Goal: Information Seeking & Learning: Learn about a topic

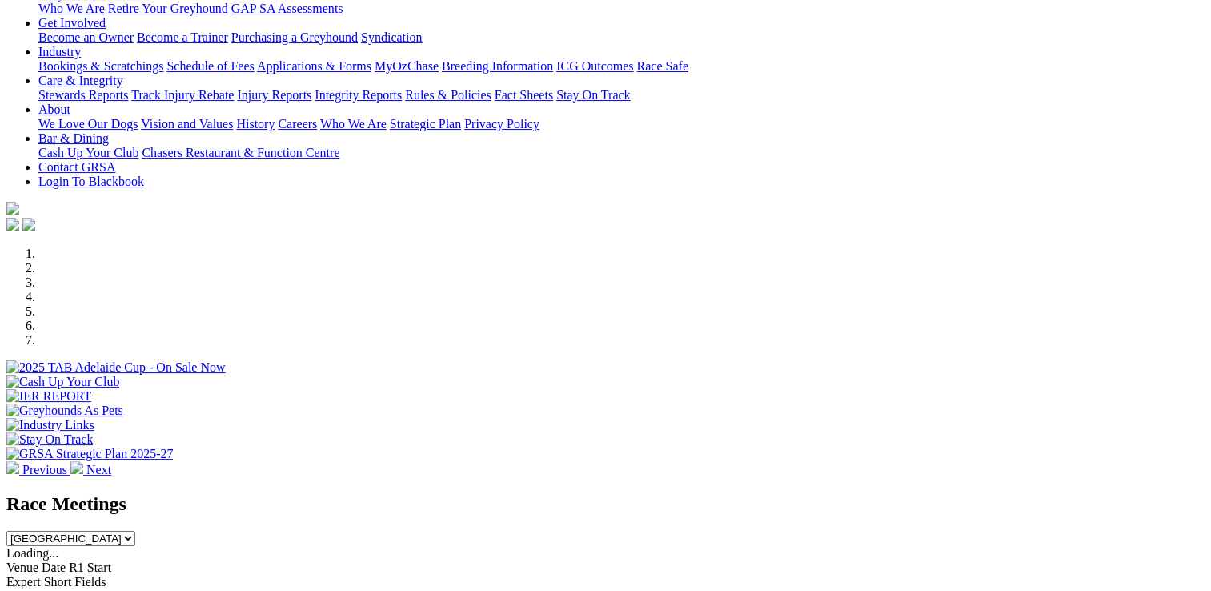
scroll to position [480, 0]
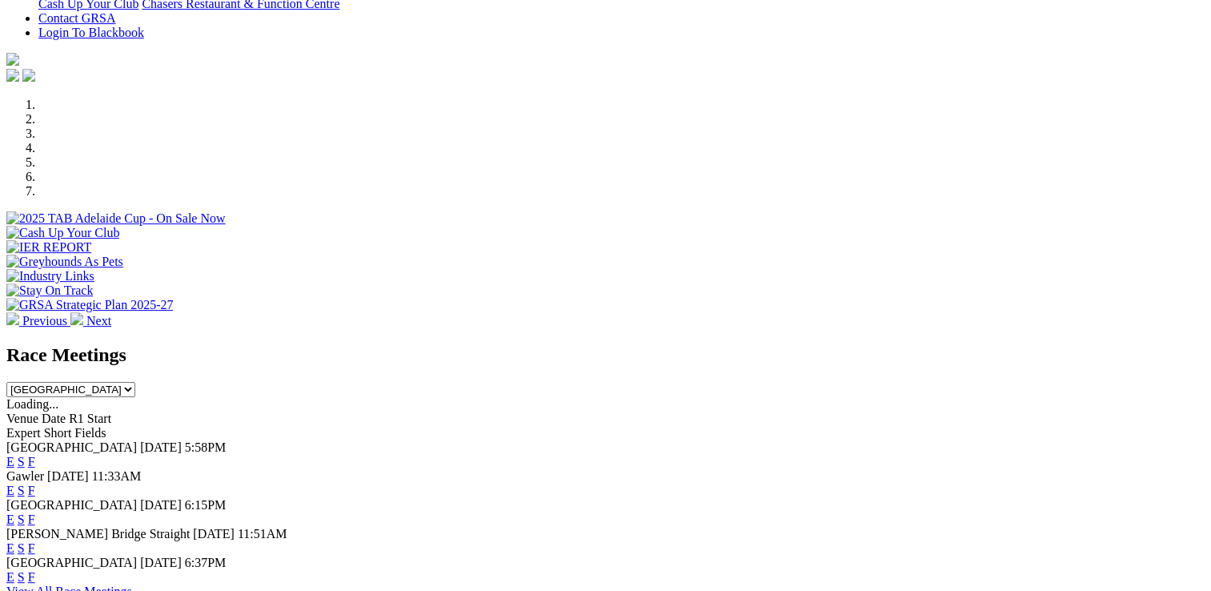
click at [35, 484] on link "F" at bounding box center [31, 491] width 7 height 14
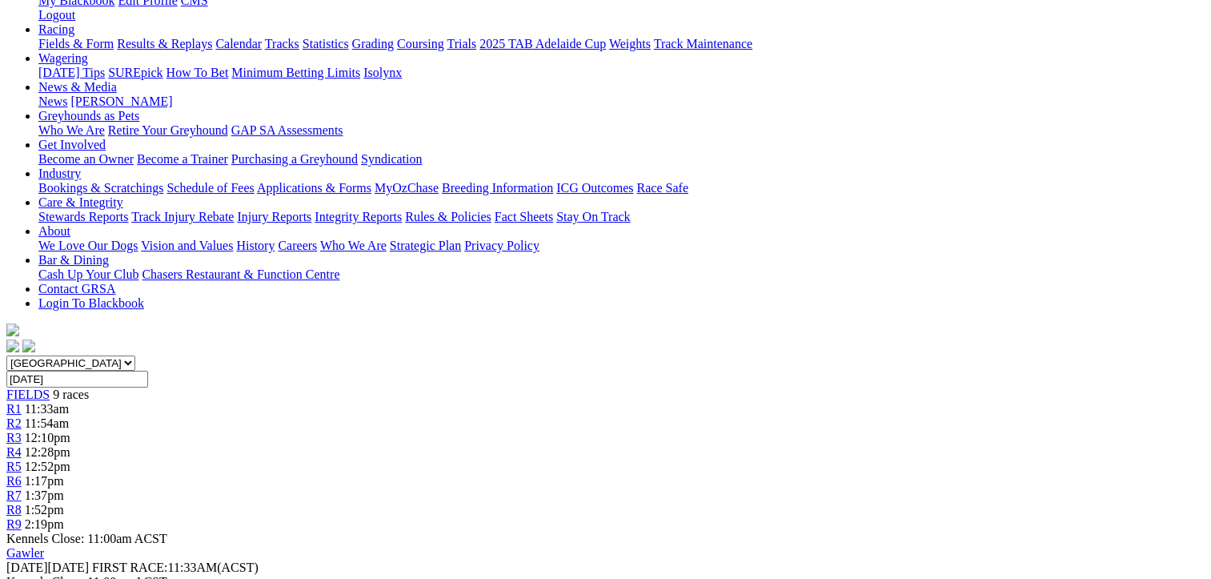
scroll to position [240, 0]
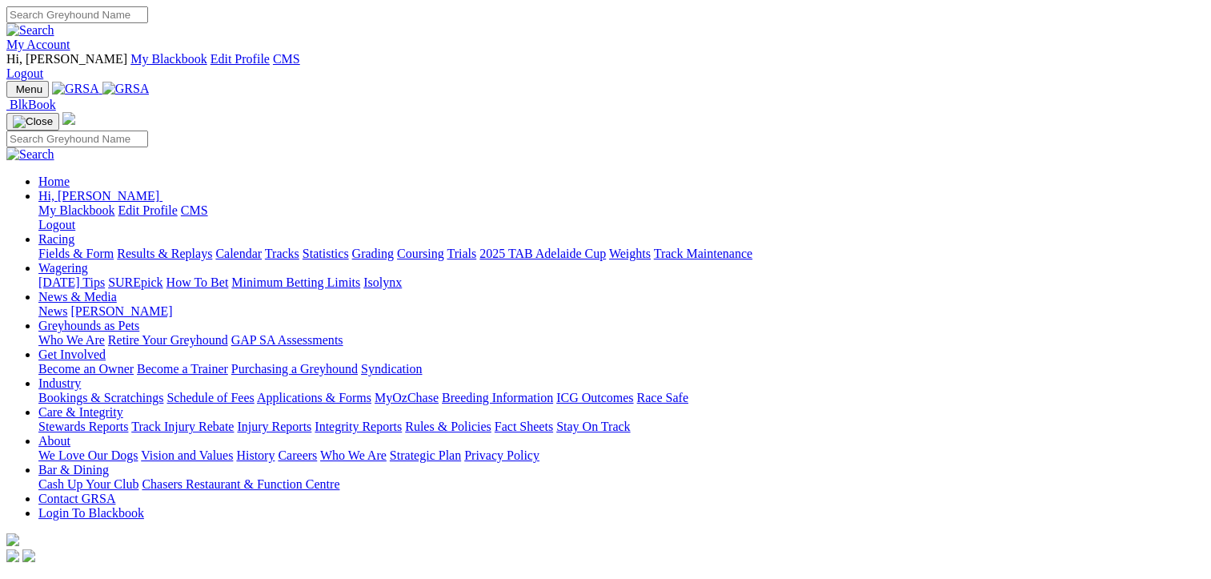
click at [262, 247] on link "Calendar" at bounding box center [238, 254] width 46 height 14
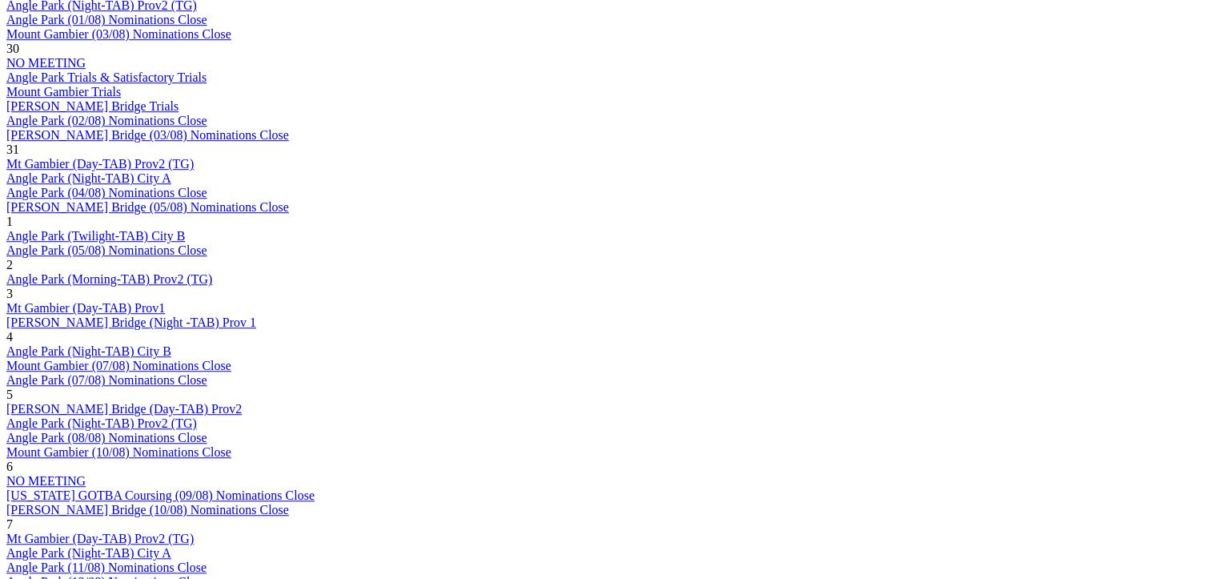
scroll to position [1361, 0]
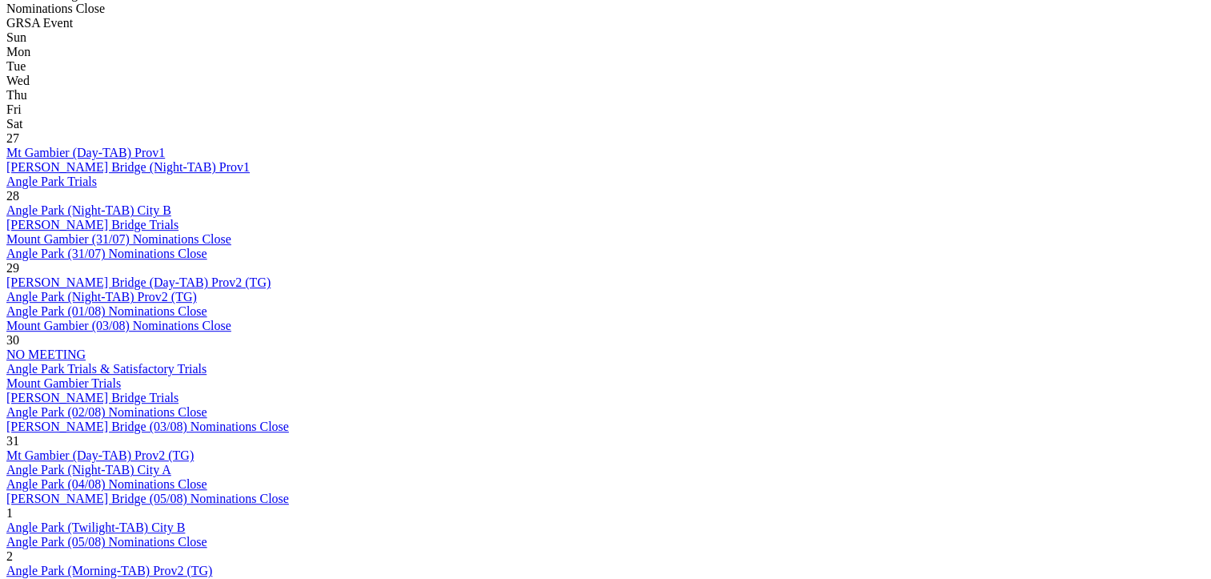
scroll to position [1121, 0]
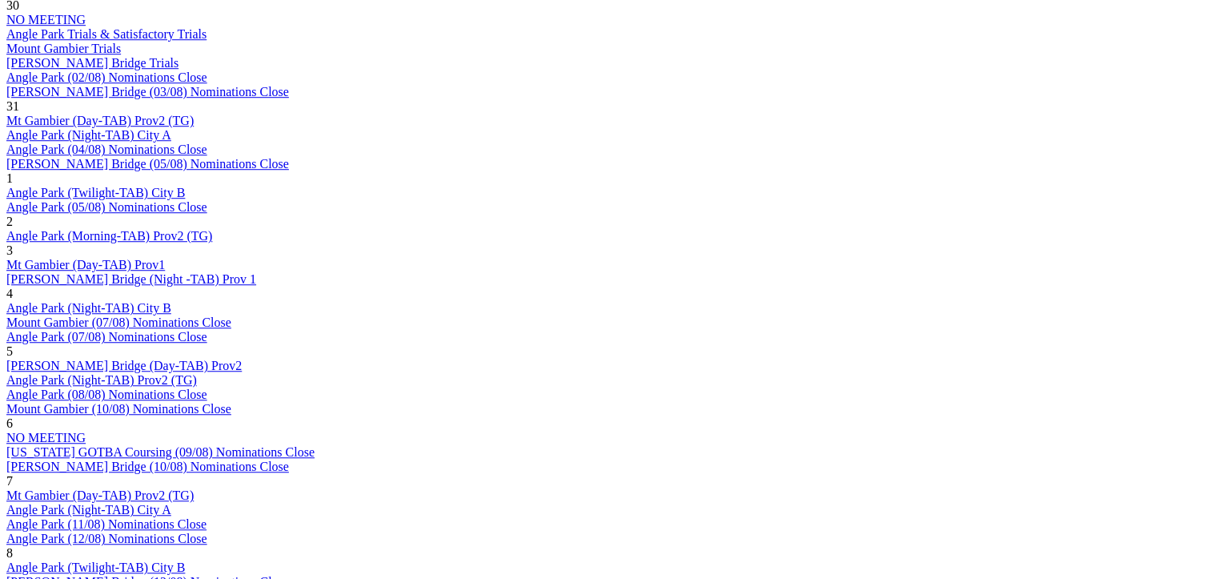
scroll to position [1201, 0]
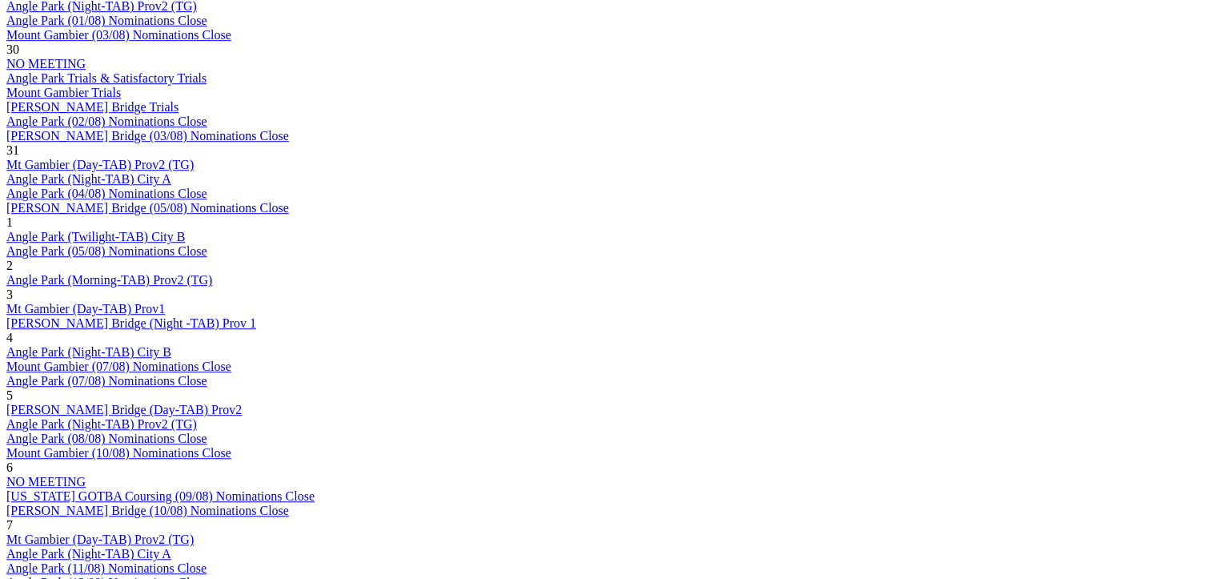
scroll to position [1281, 0]
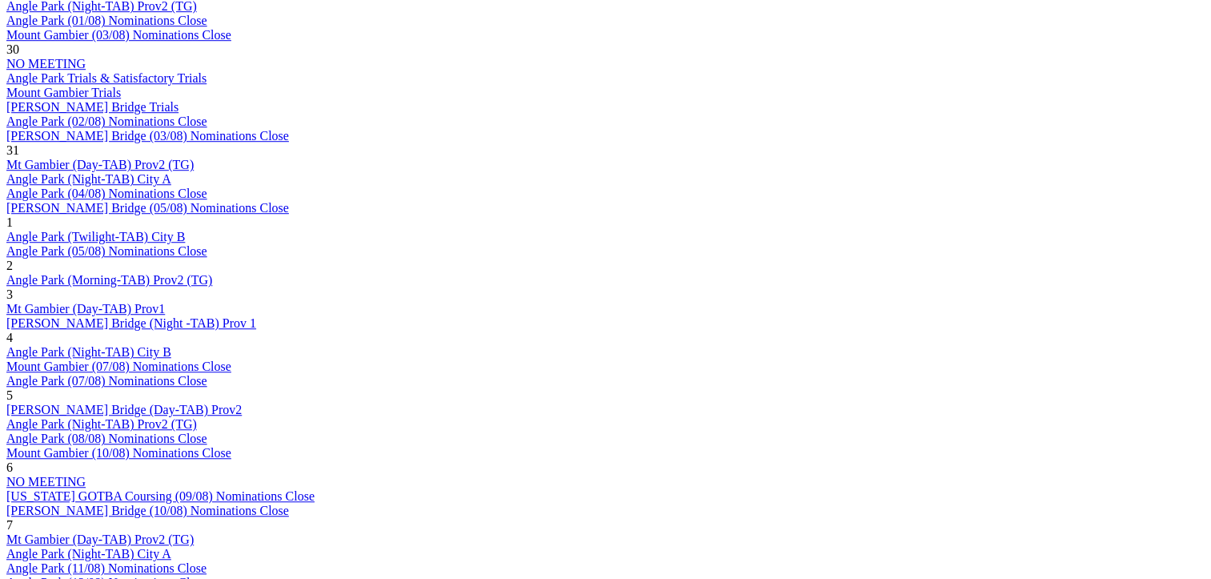
scroll to position [1361, 0]
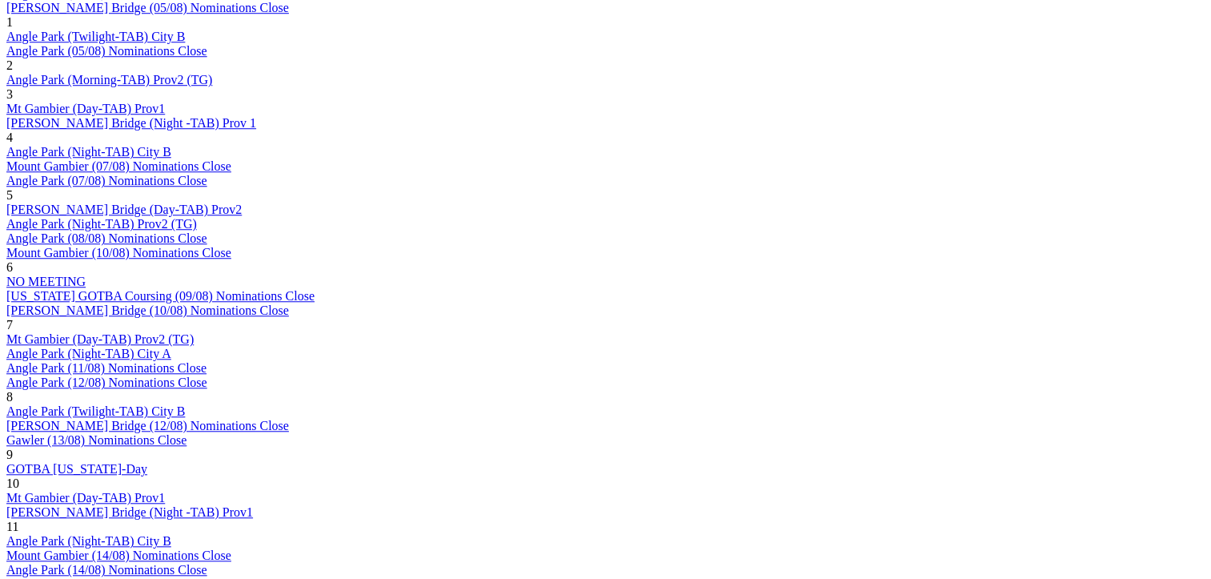
scroll to position [1441, 0]
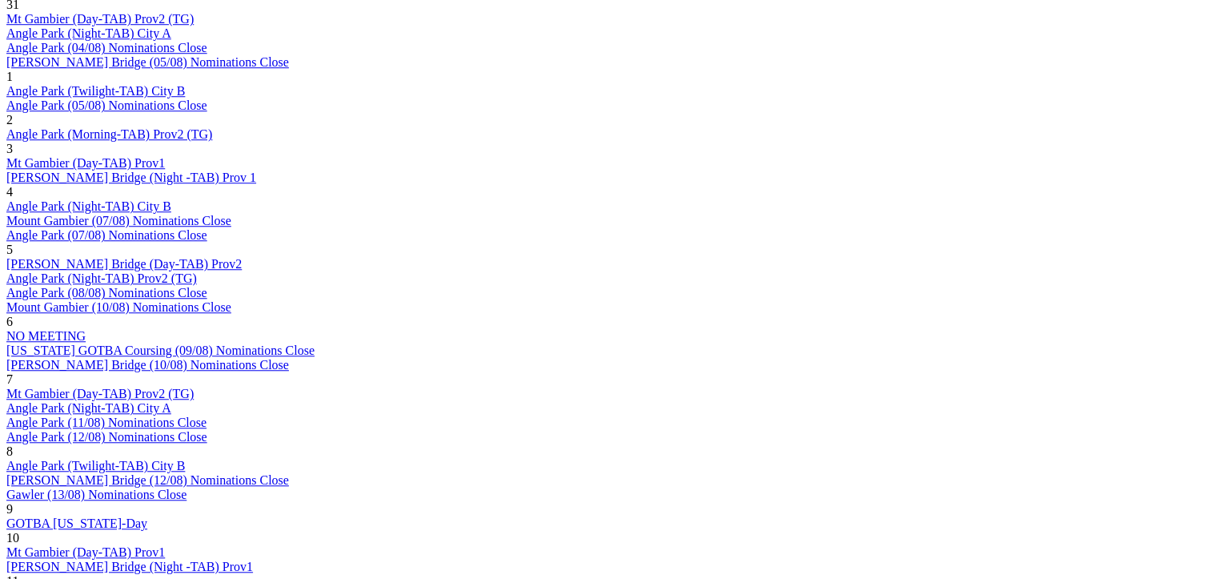
scroll to position [1281, 0]
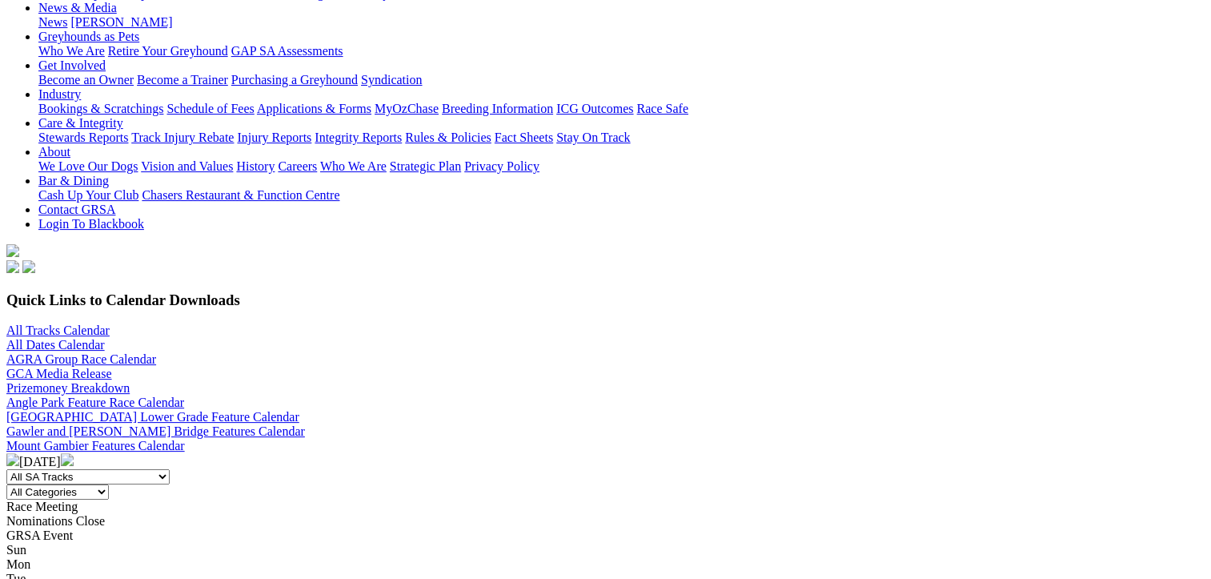
scroll to position [240, 0]
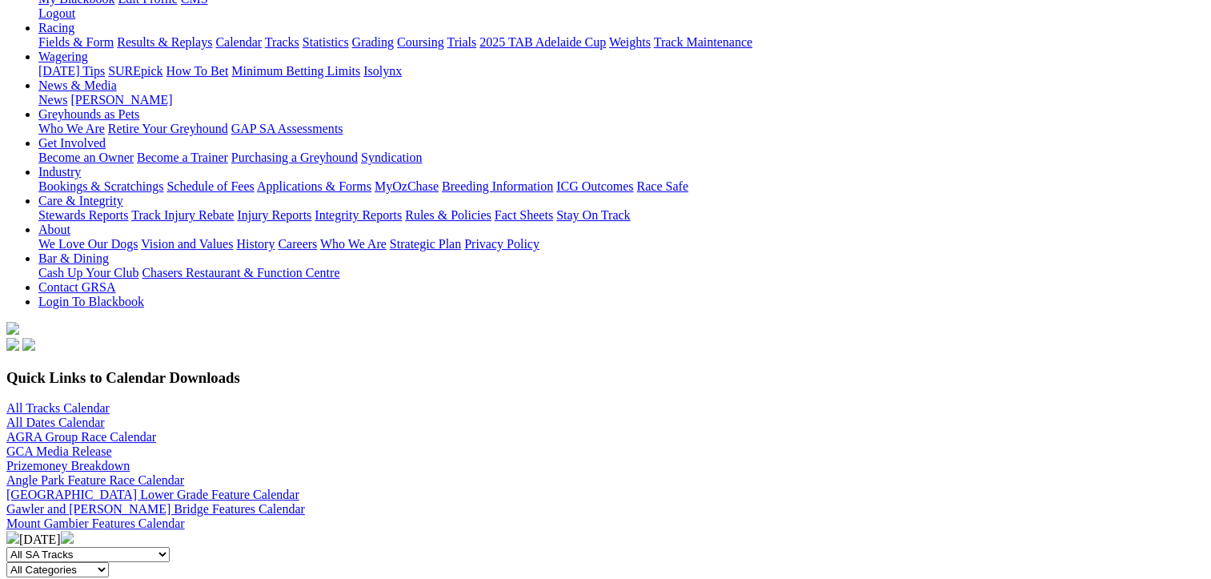
click at [74, 531] on img at bounding box center [67, 537] width 13 height 13
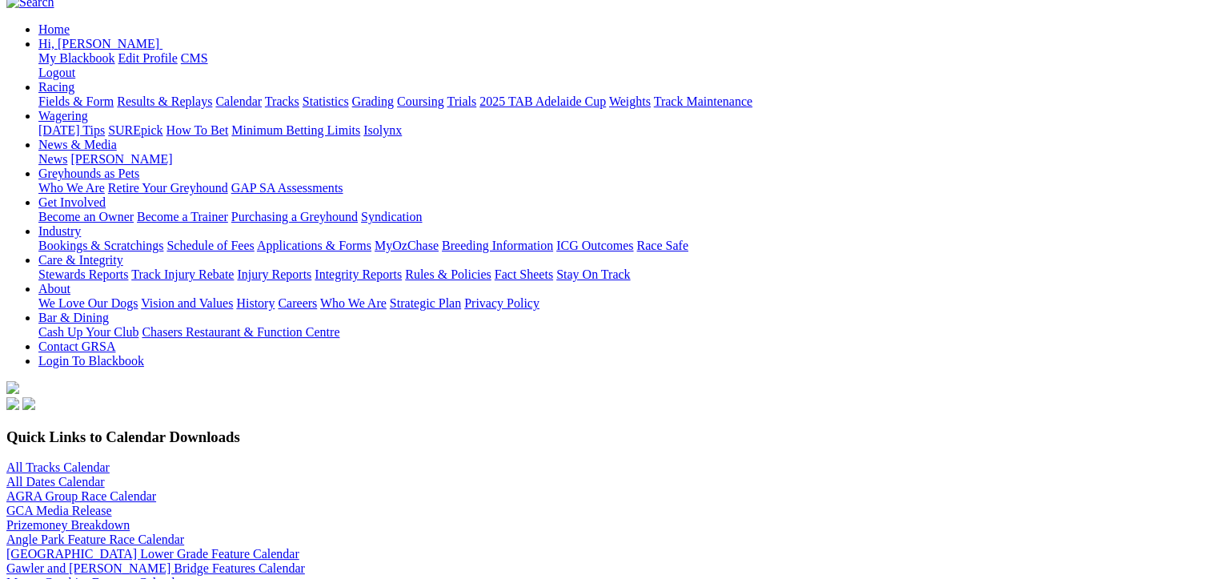
scroll to position [240, 0]
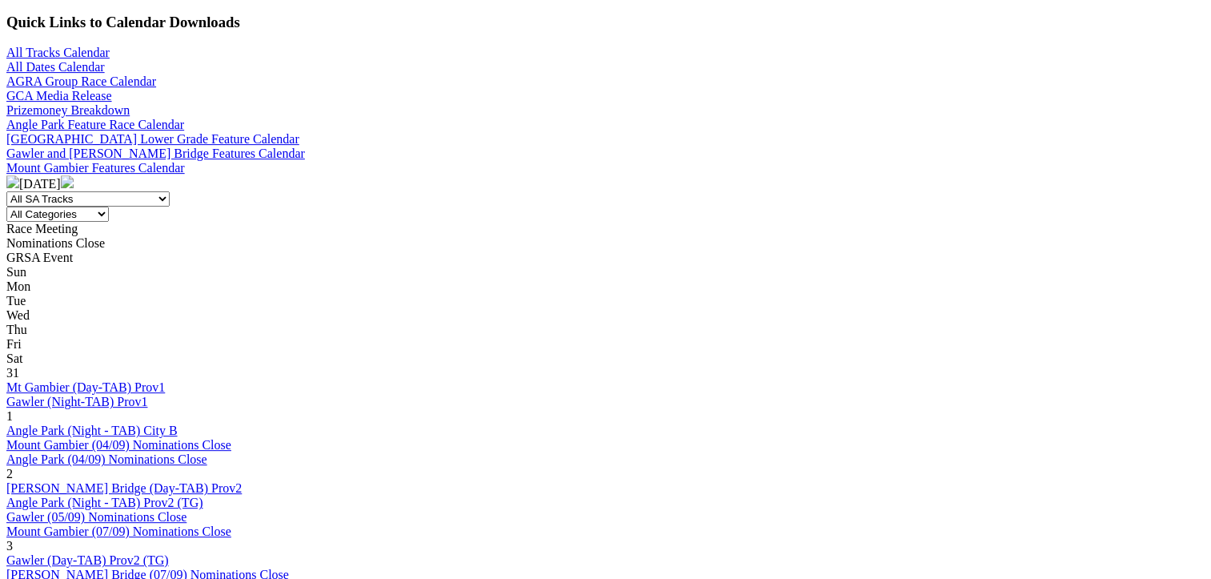
scroll to position [641, 0]
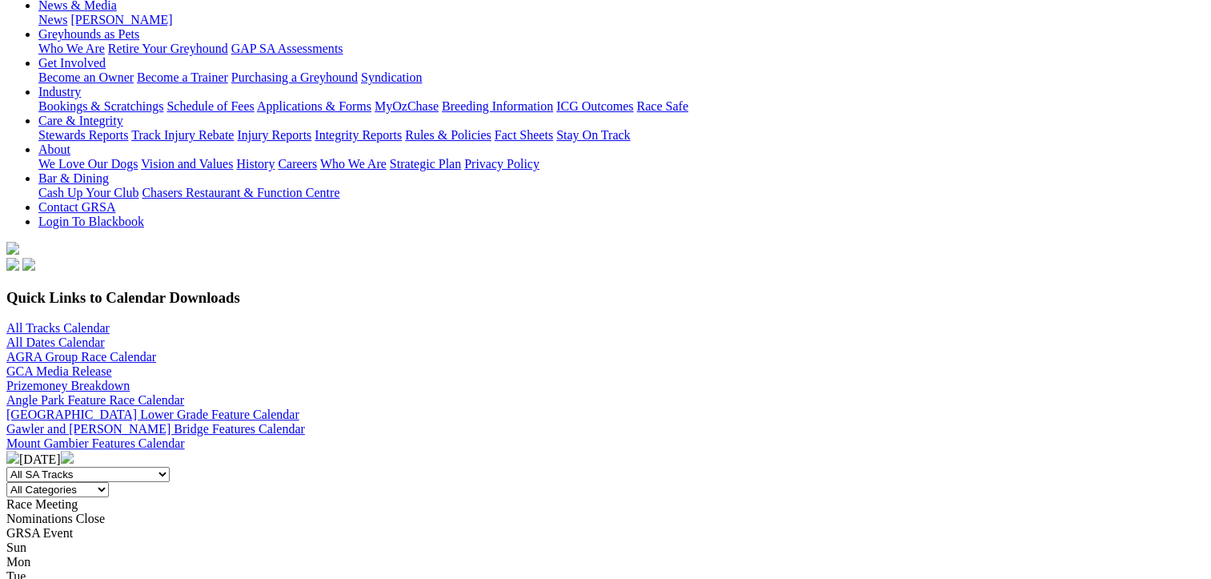
scroll to position [560, 0]
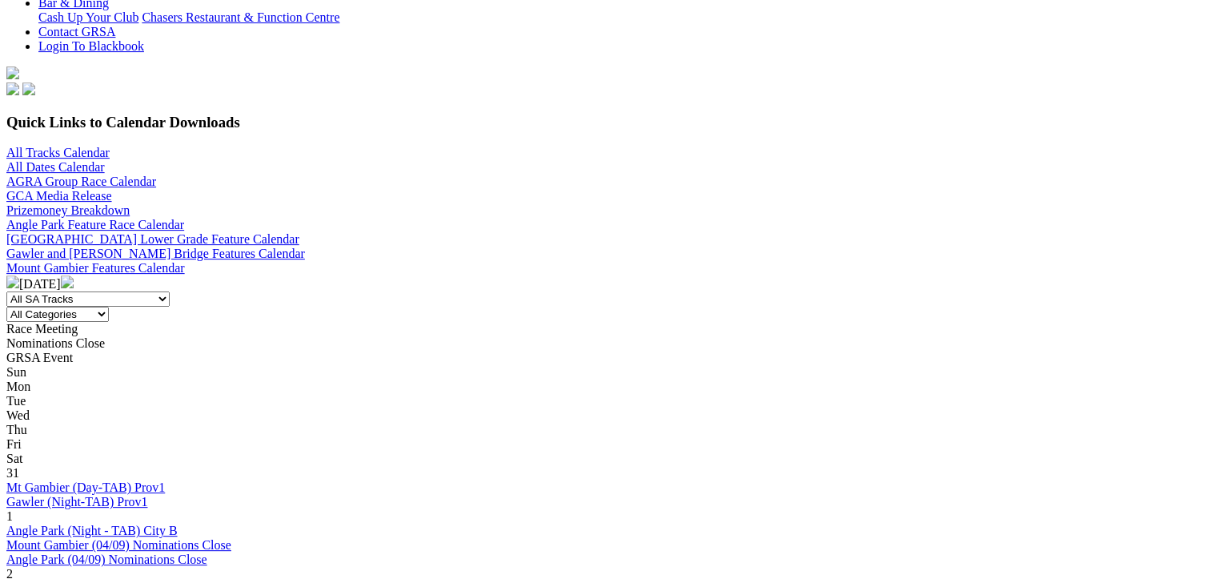
scroll to position [400, 0]
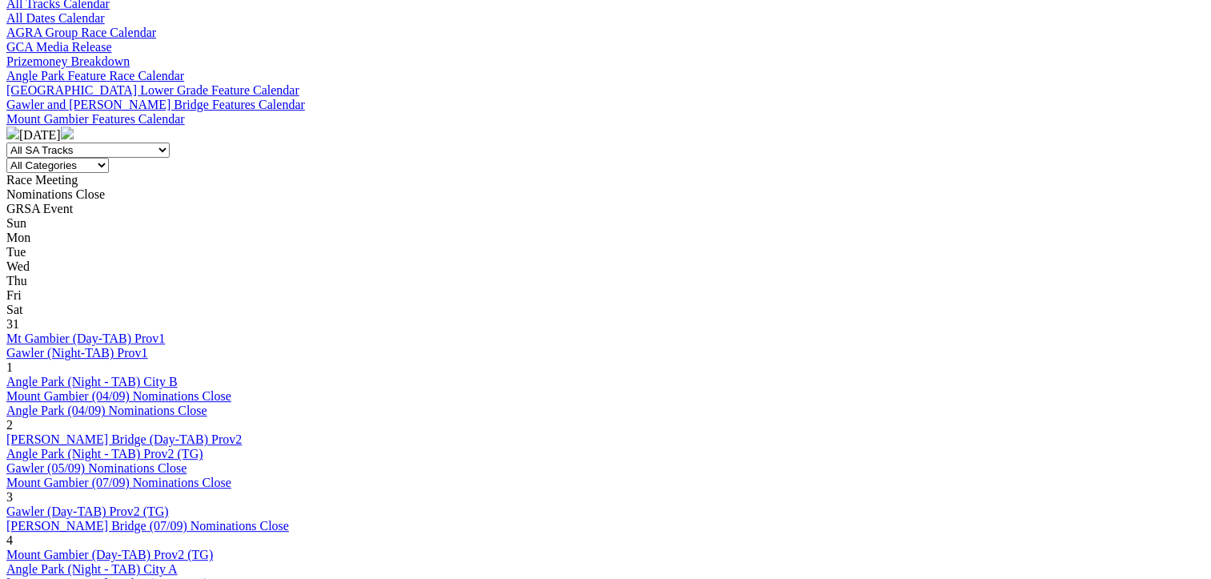
scroll to position [480, 0]
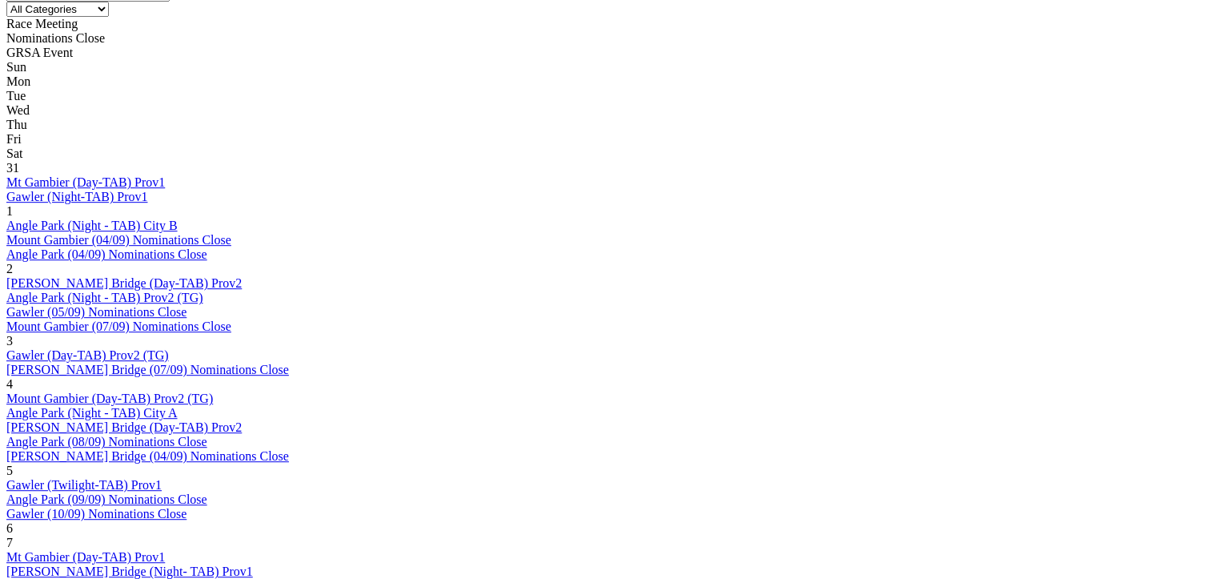
scroll to position [480, 0]
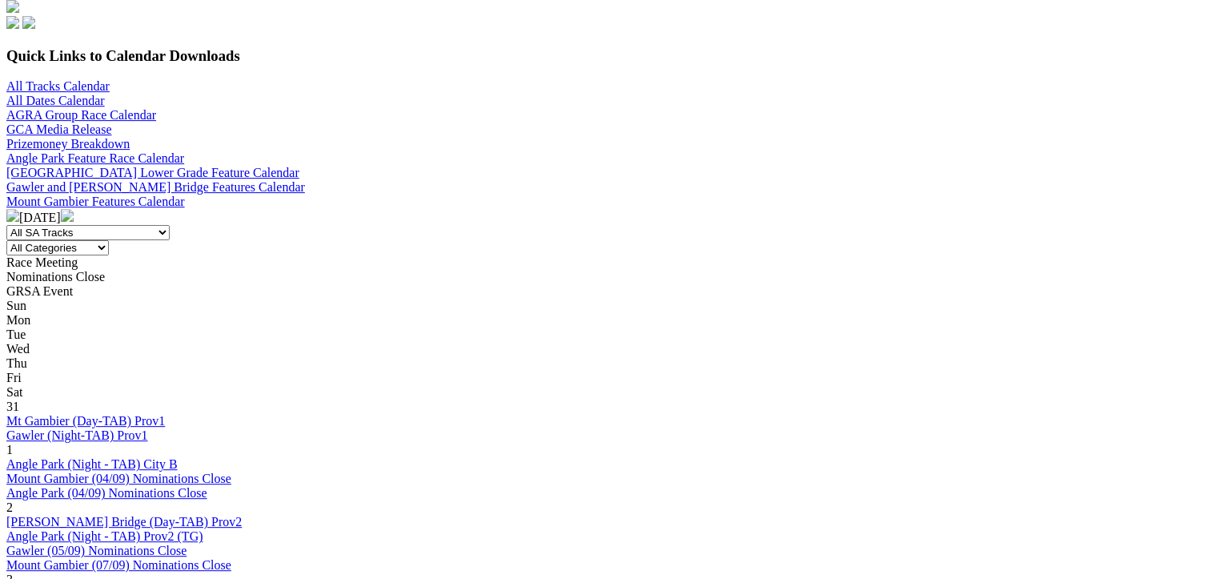
scroll to position [560, 0]
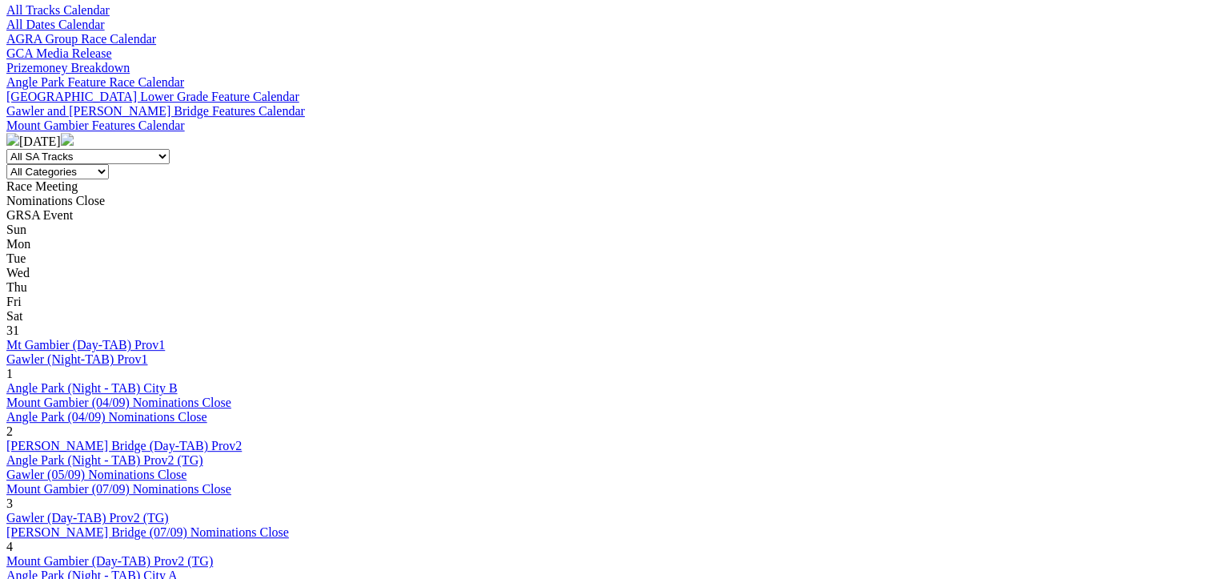
scroll to position [641, 0]
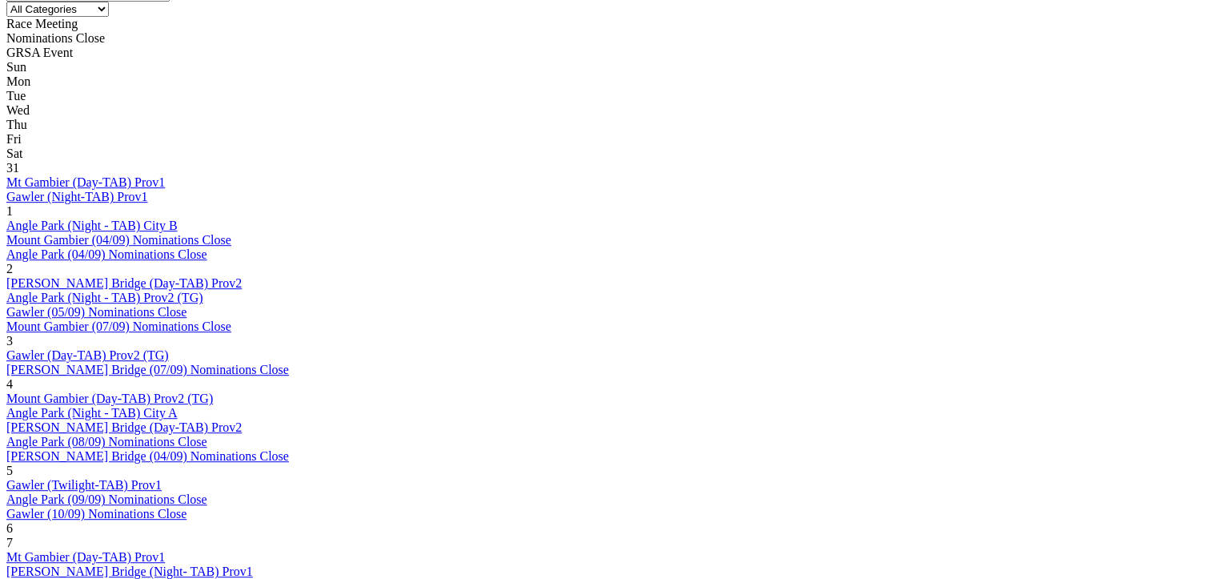
scroll to position [560, 0]
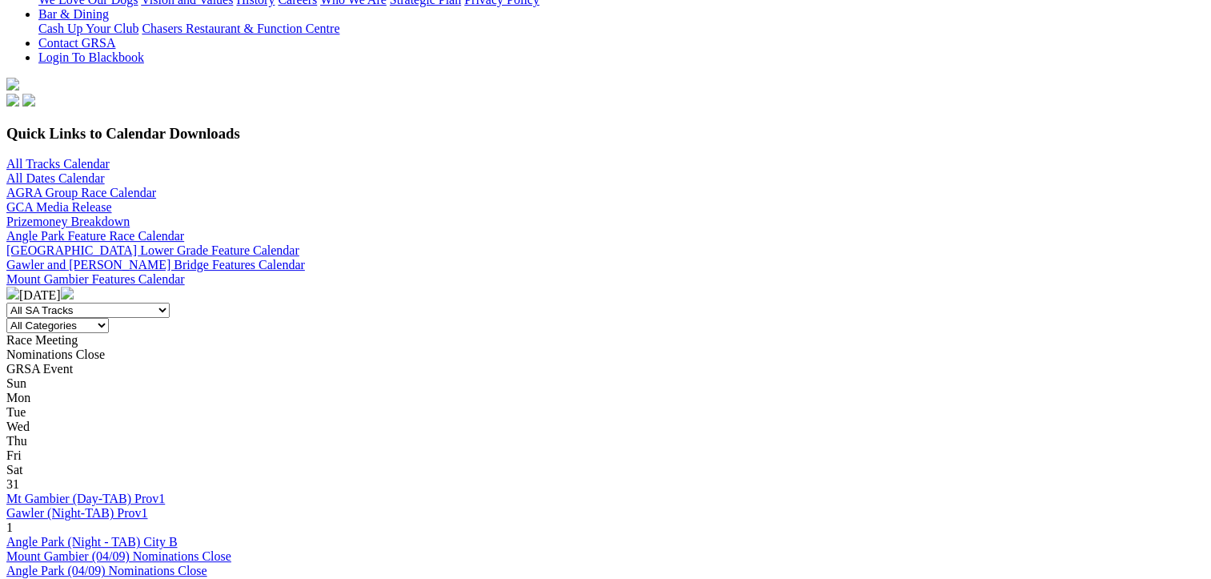
scroll to position [560, 0]
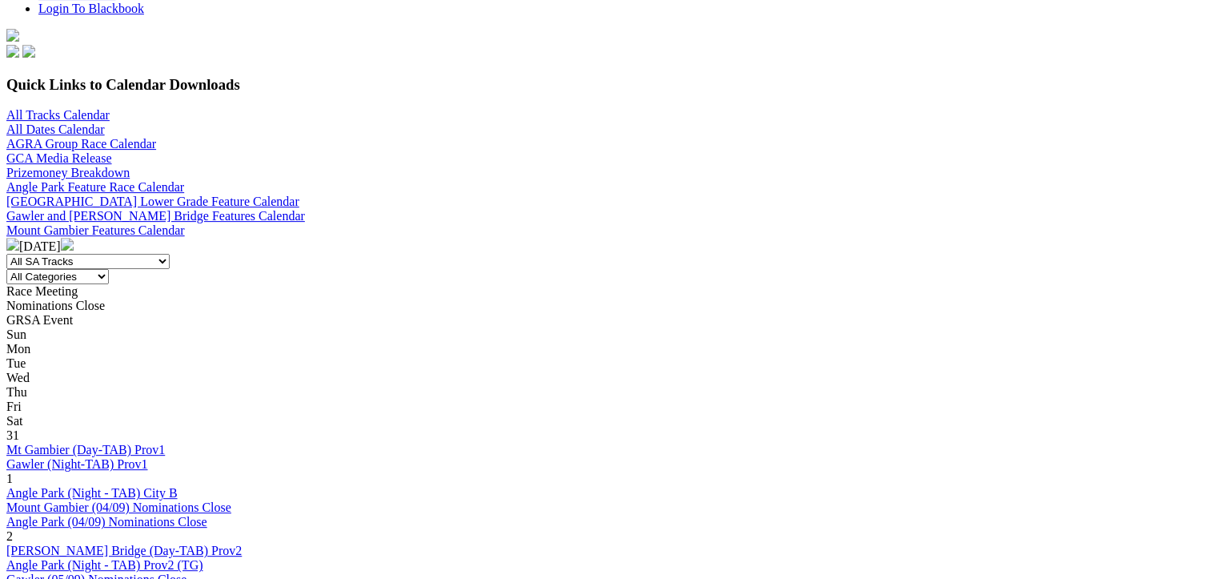
scroll to position [721, 0]
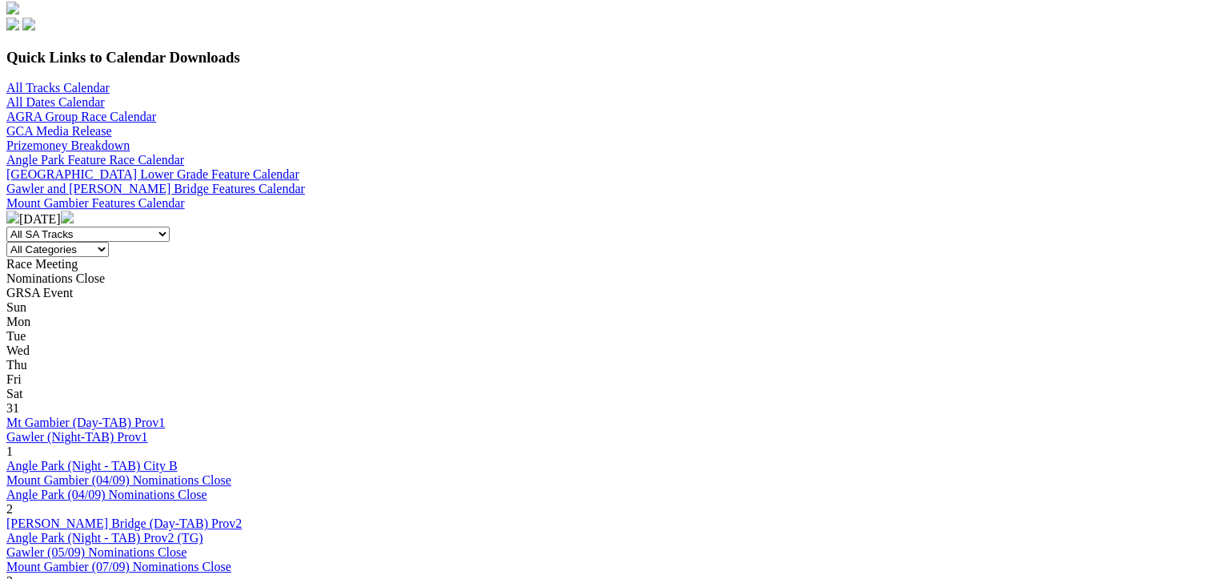
scroll to position [721, 0]
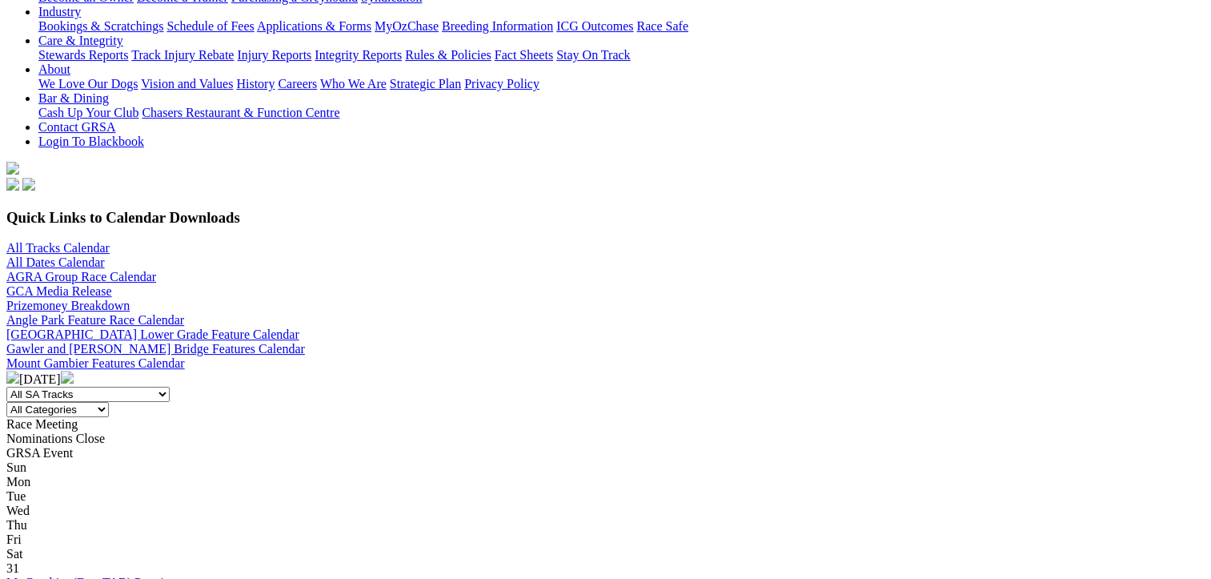
scroll to position [641, 0]
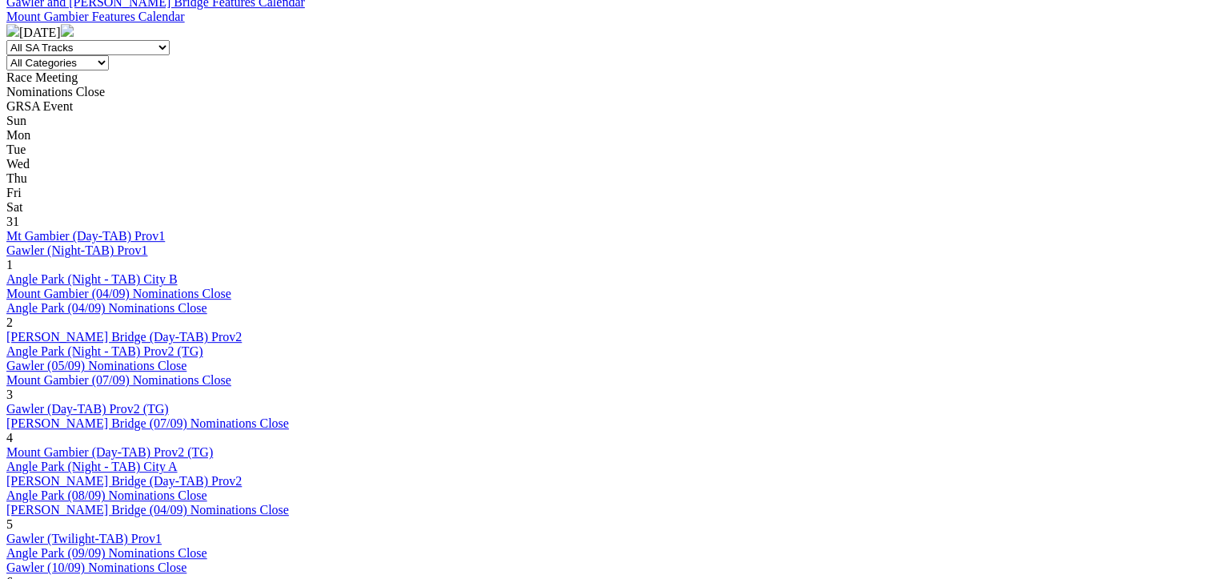
scroll to position [721, 0]
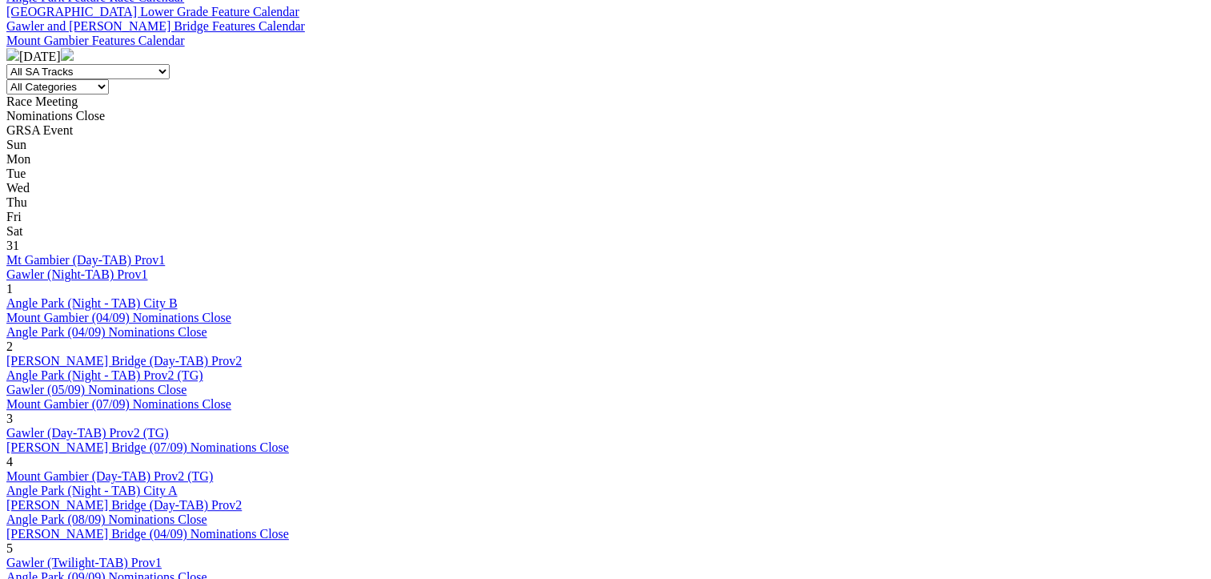
scroll to position [721, 0]
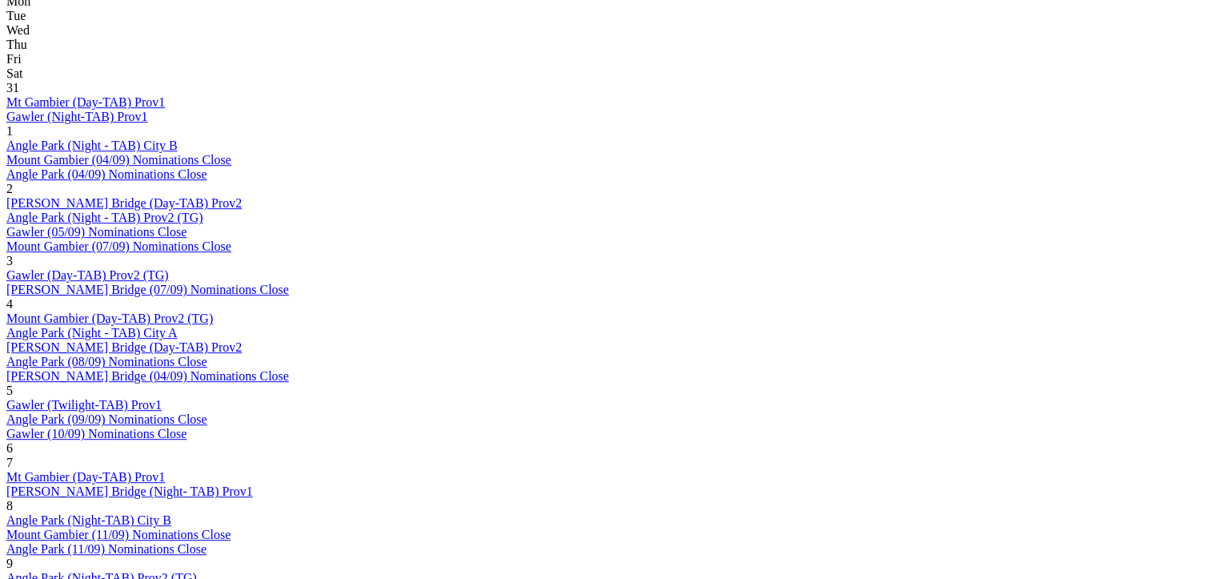
scroll to position [801, 0]
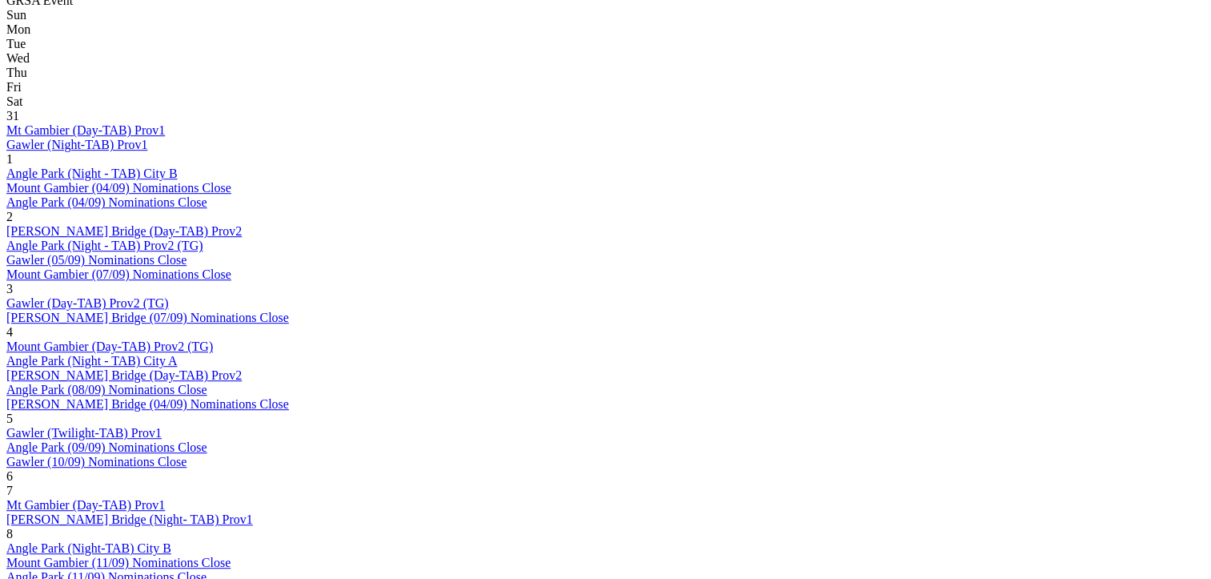
scroll to position [881, 0]
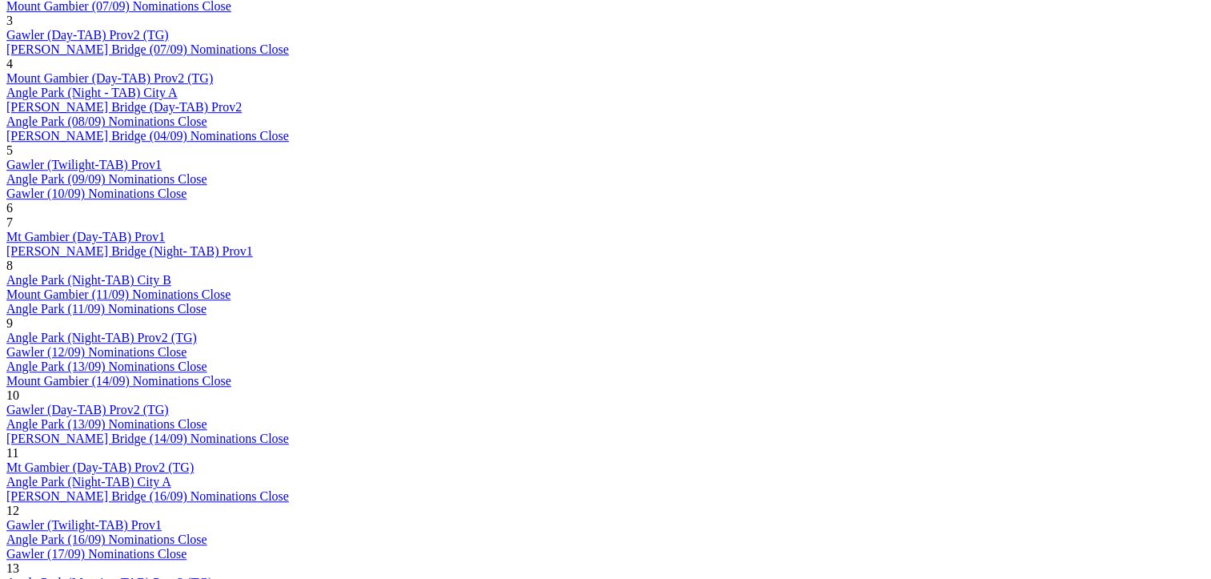
scroll to position [801, 0]
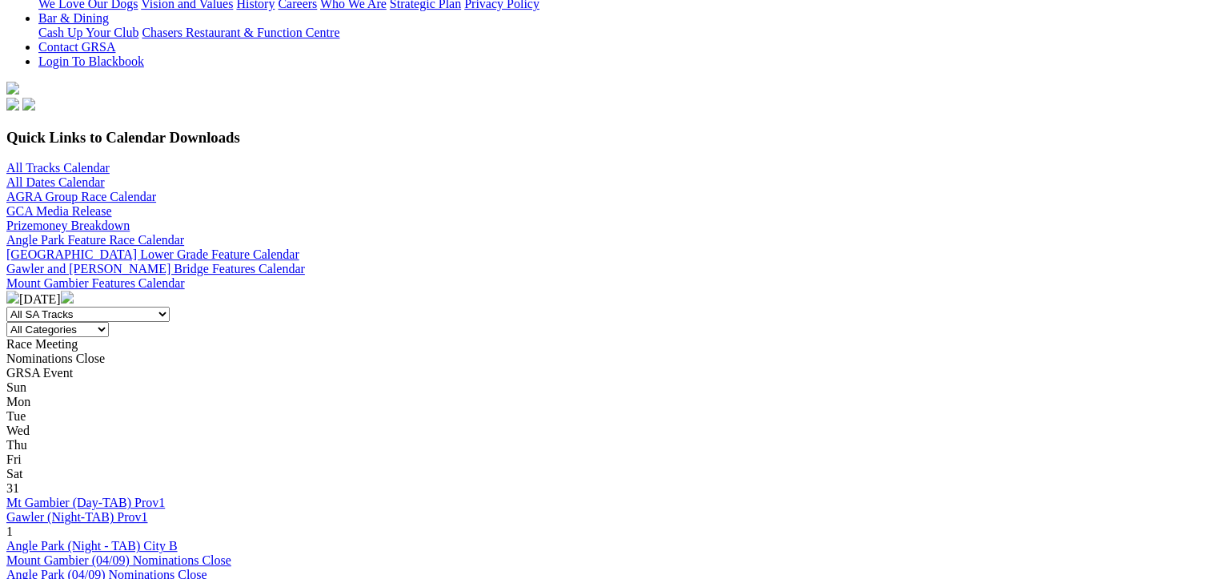
scroll to position [641, 0]
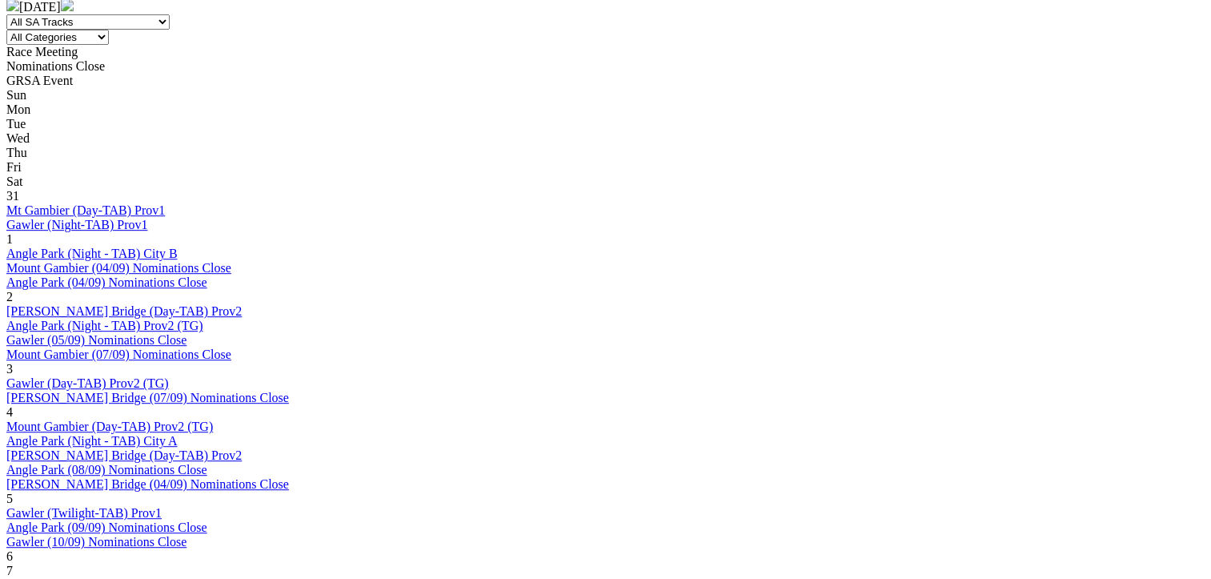
scroll to position [801, 0]
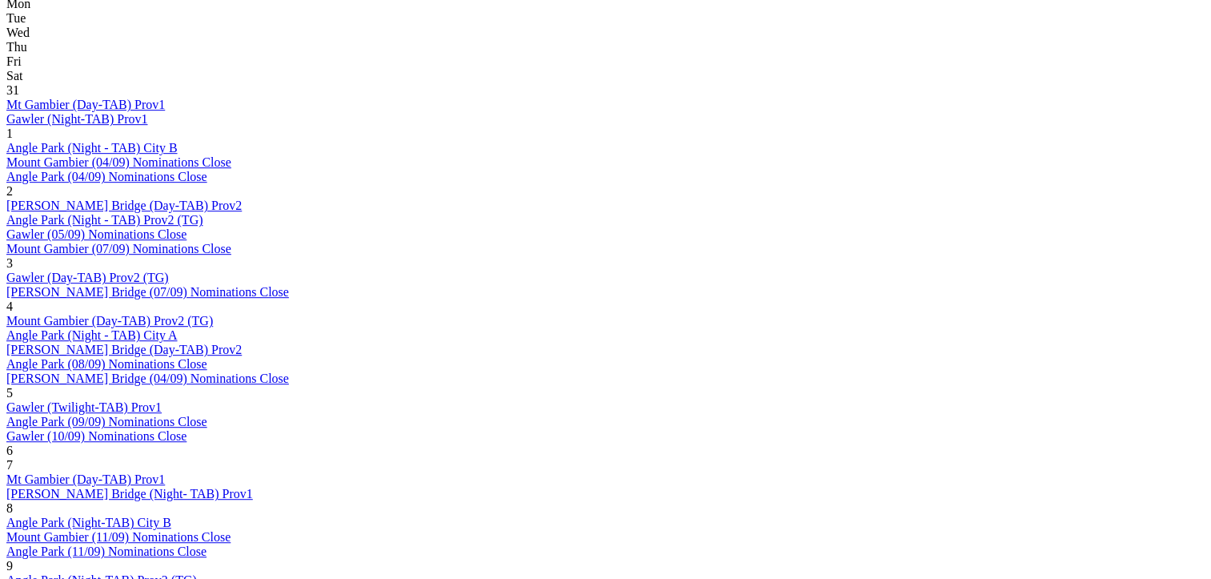
scroll to position [881, 0]
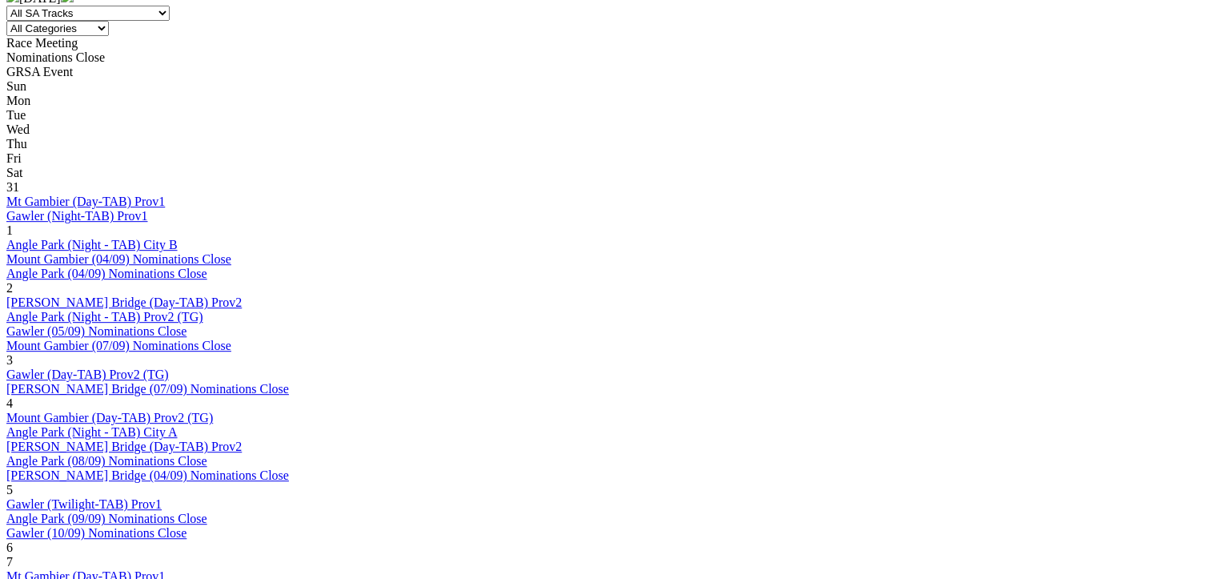
scroll to position [881, 0]
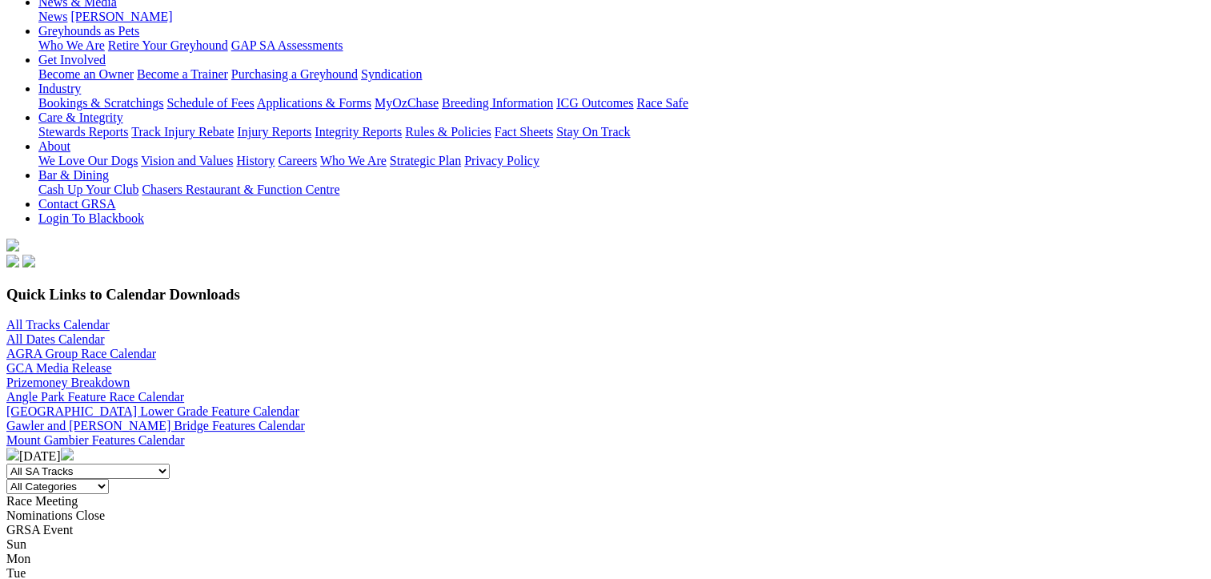
scroll to position [240, 0]
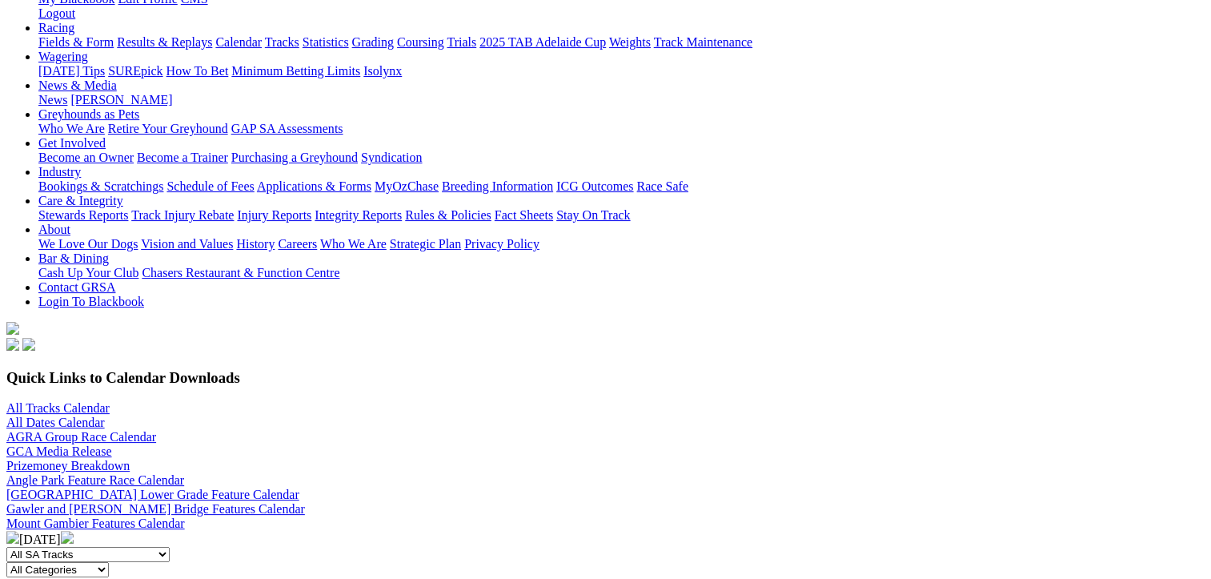
click at [19, 531] on img at bounding box center [12, 537] width 13 height 13
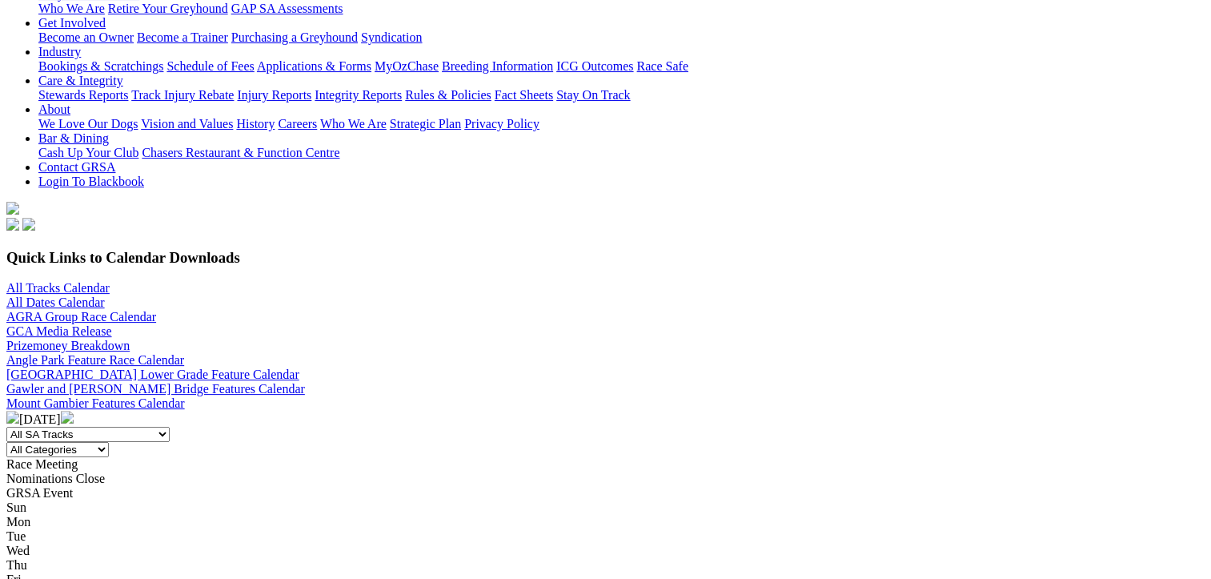
scroll to position [160, 0]
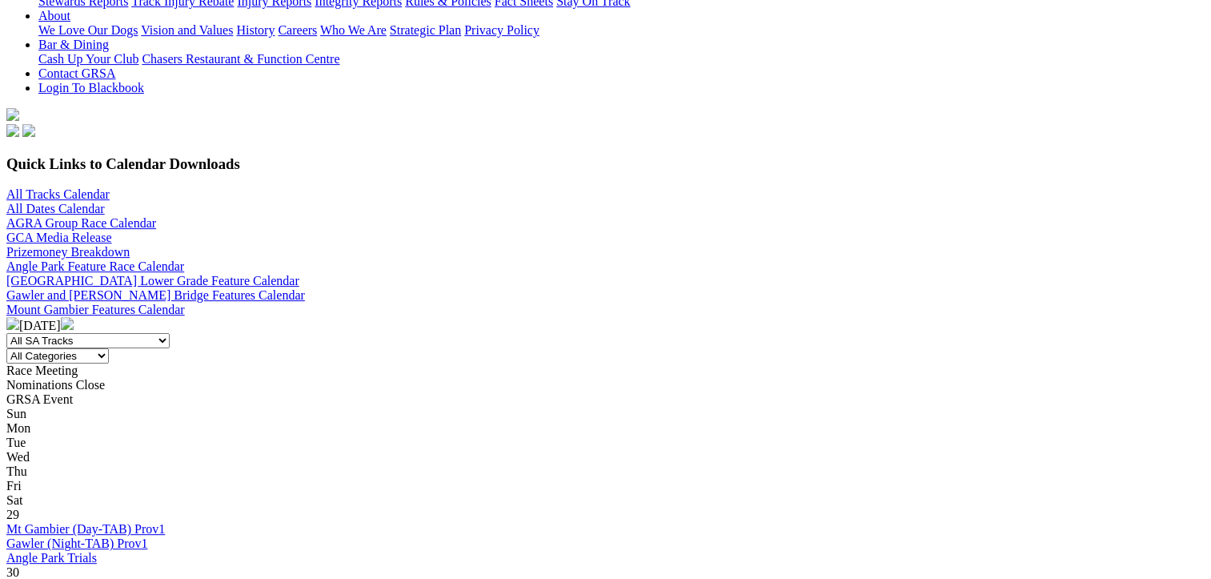
scroll to position [480, 0]
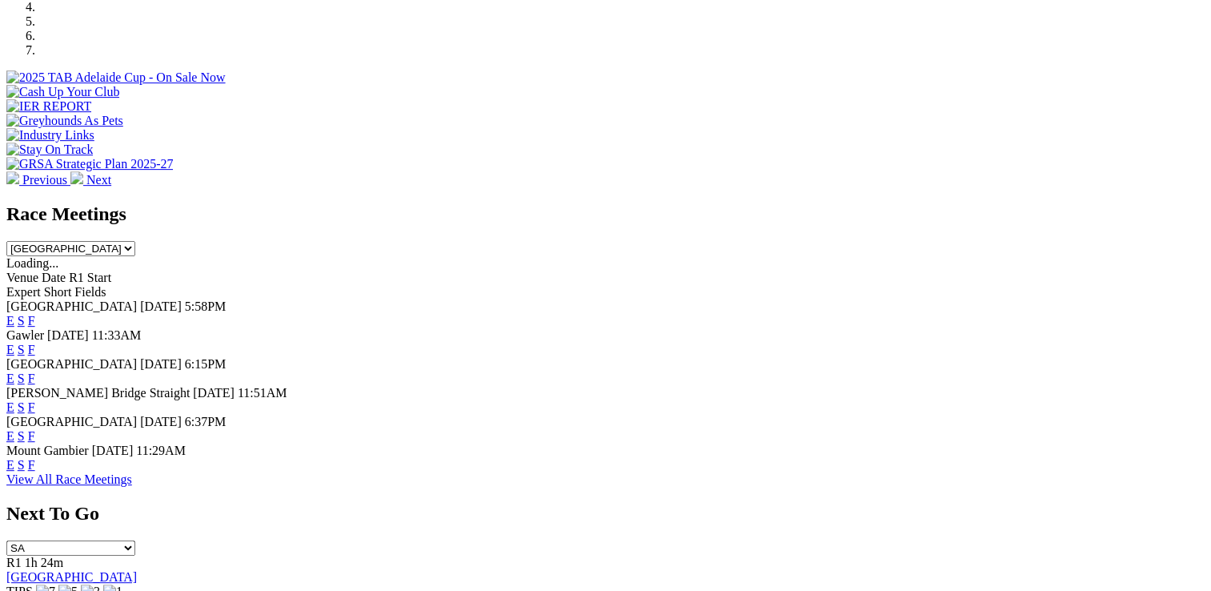
scroll to position [641, 0]
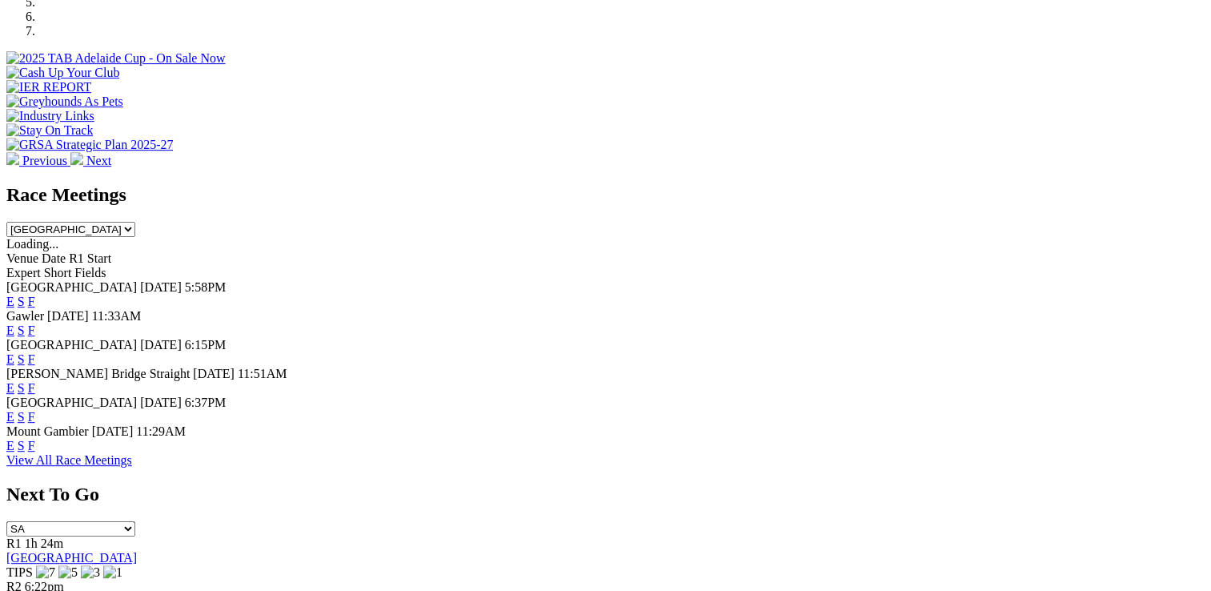
click at [14, 410] on link "E" at bounding box center [10, 417] width 8 height 14
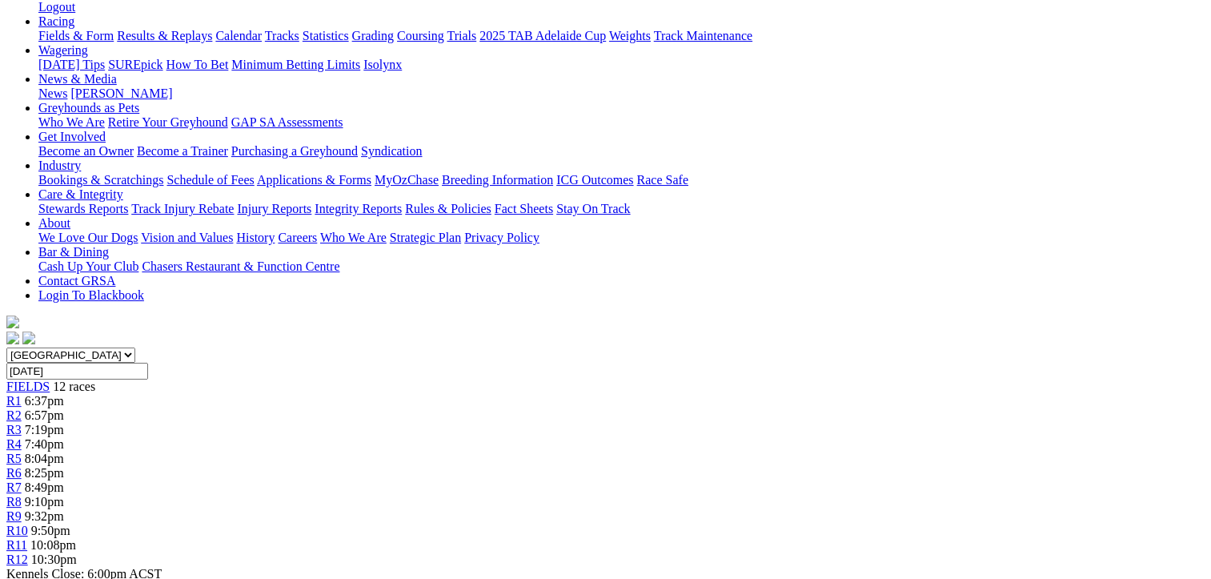
scroll to position [160, 0]
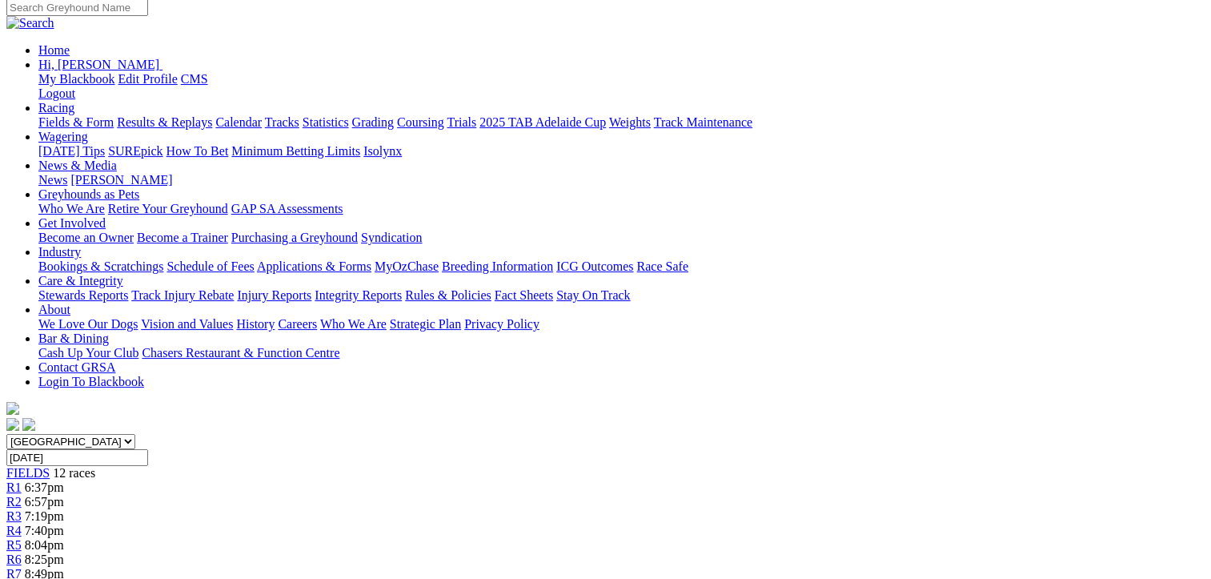
click at [22, 495] on span "R2" at bounding box center [13, 502] width 15 height 14
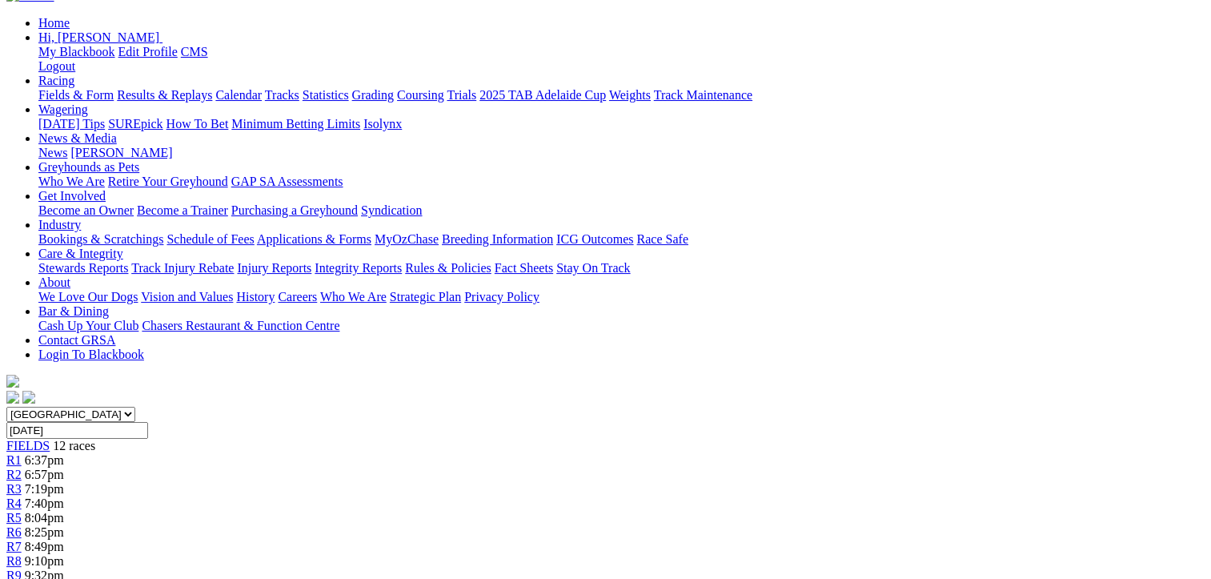
scroll to position [160, 0]
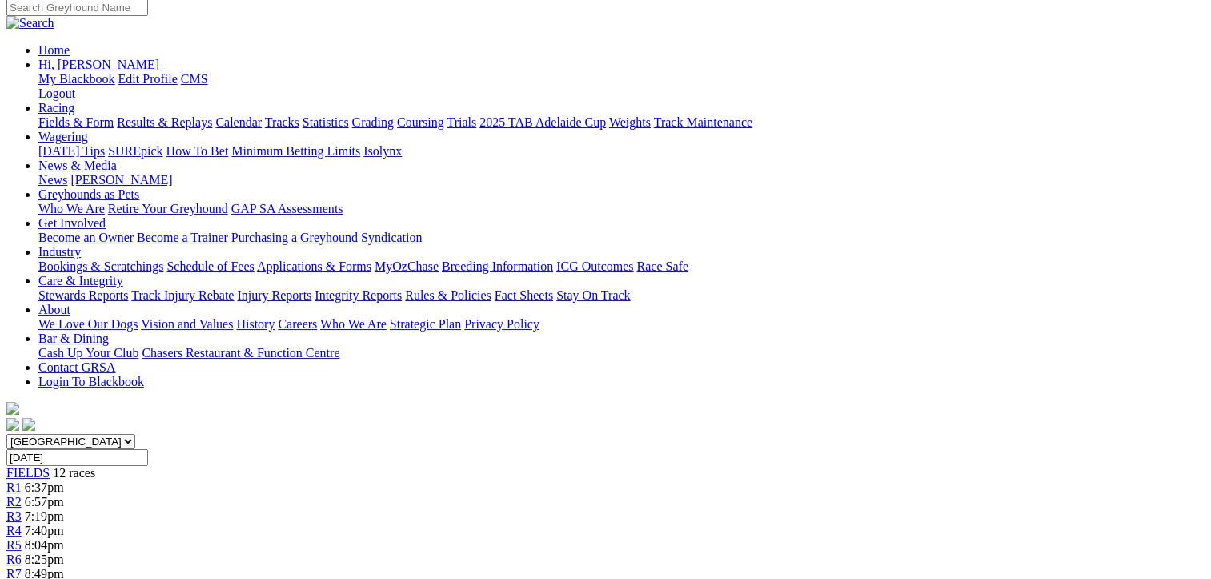
click at [22, 509] on link "R3" at bounding box center [13, 516] width 15 height 14
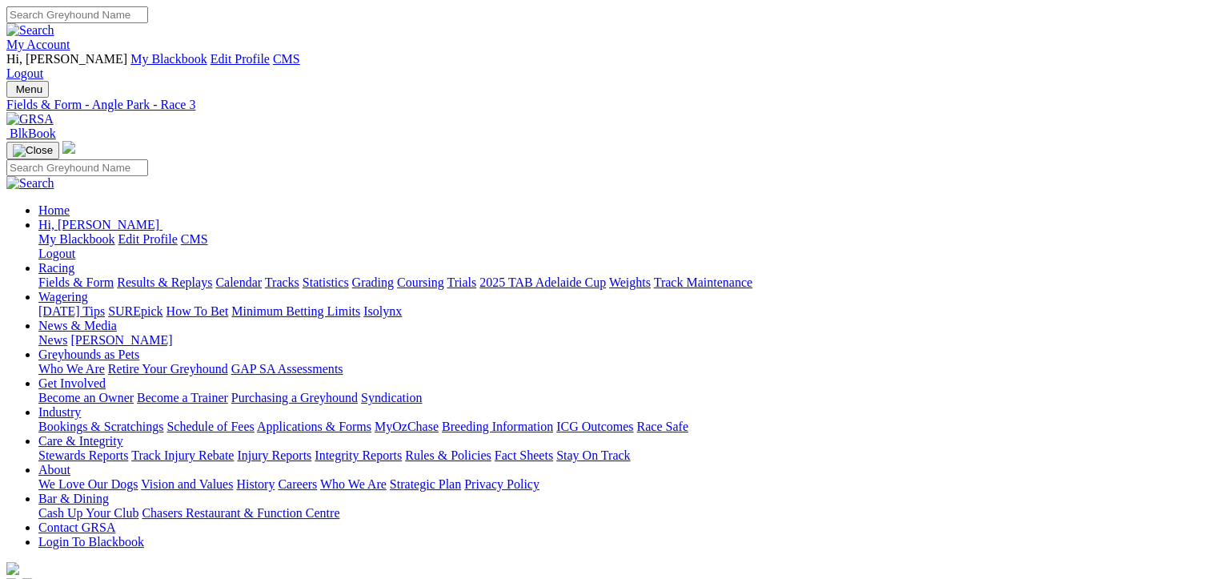
drag, startPoint x: 0, startPoint y: 0, endPoint x: 667, endPoint y: 247, distance: 711.1
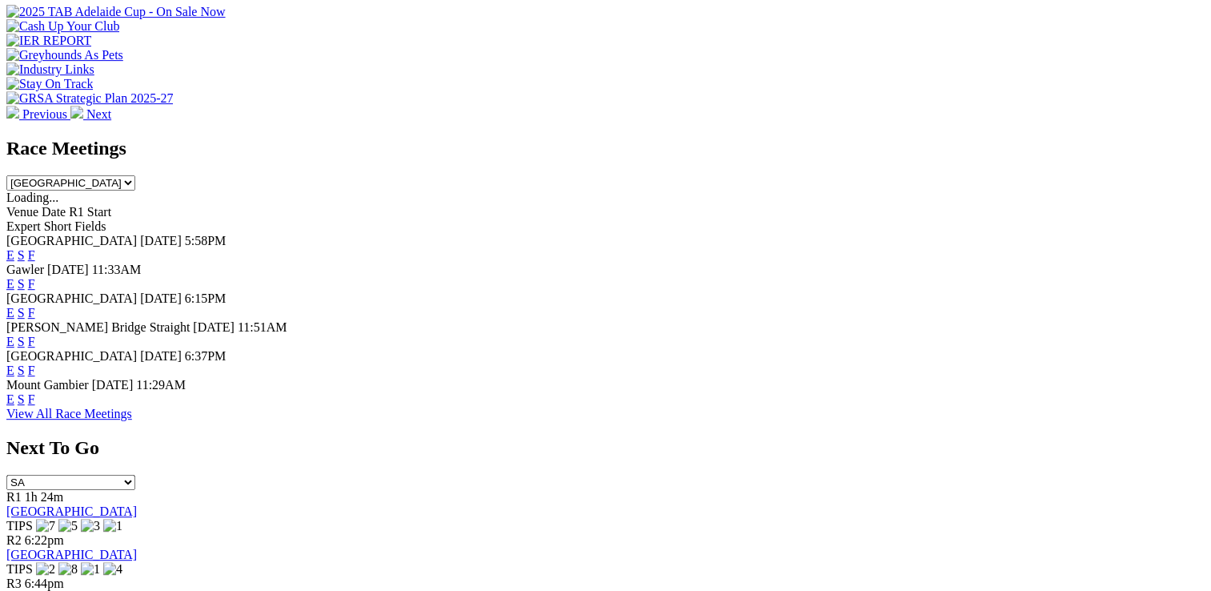
scroll to position [721, 0]
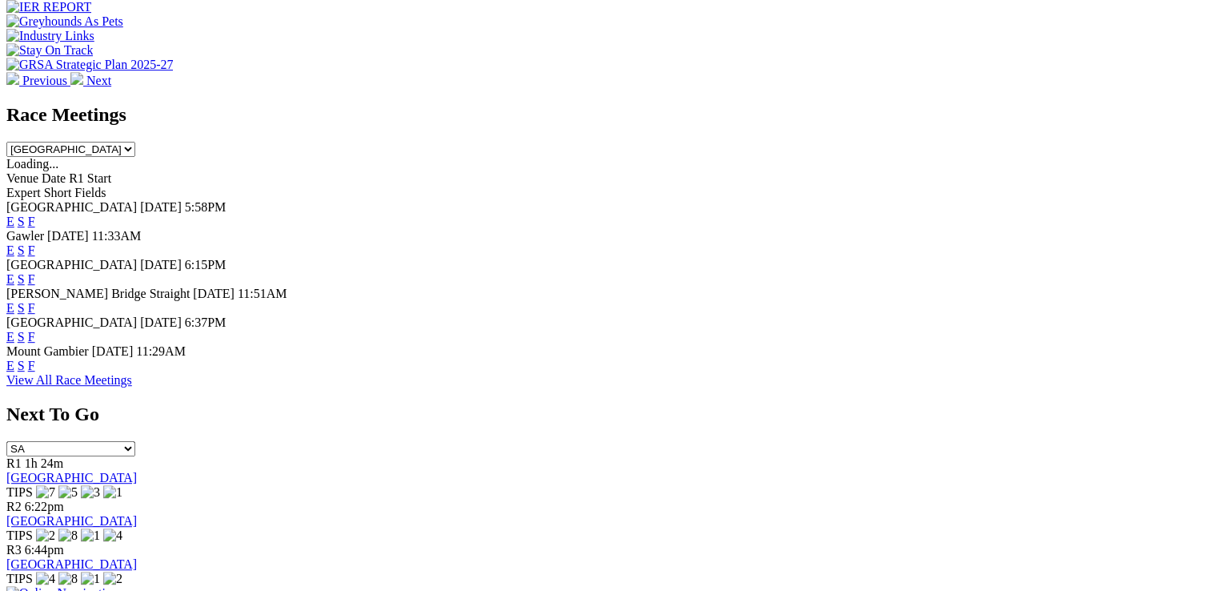
click at [14, 330] on link "E" at bounding box center [10, 337] width 8 height 14
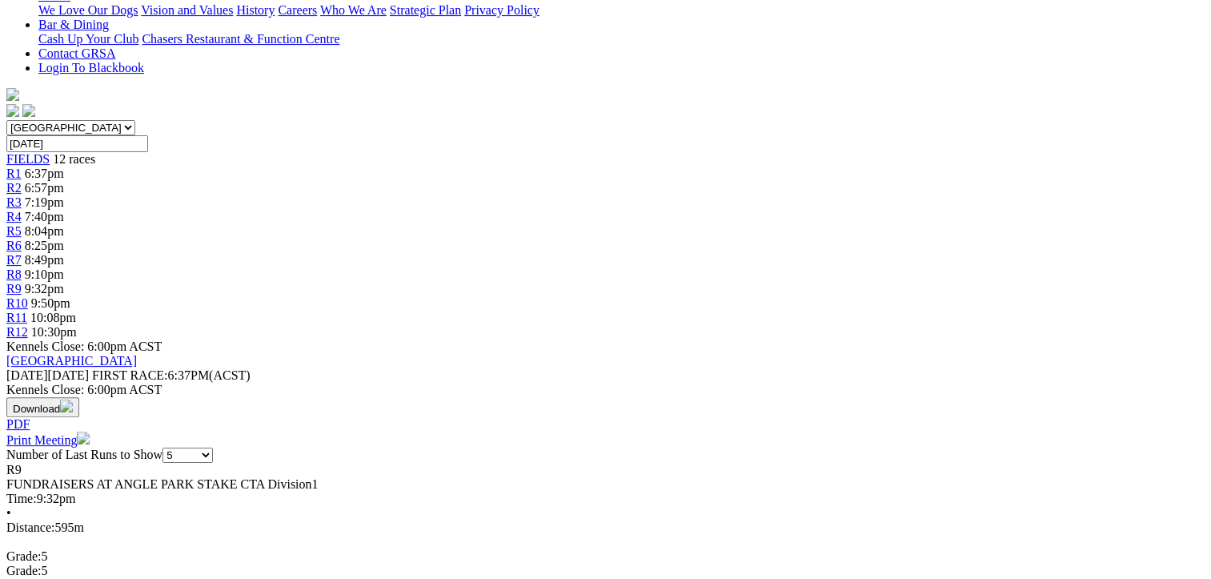
scroll to position [560, 0]
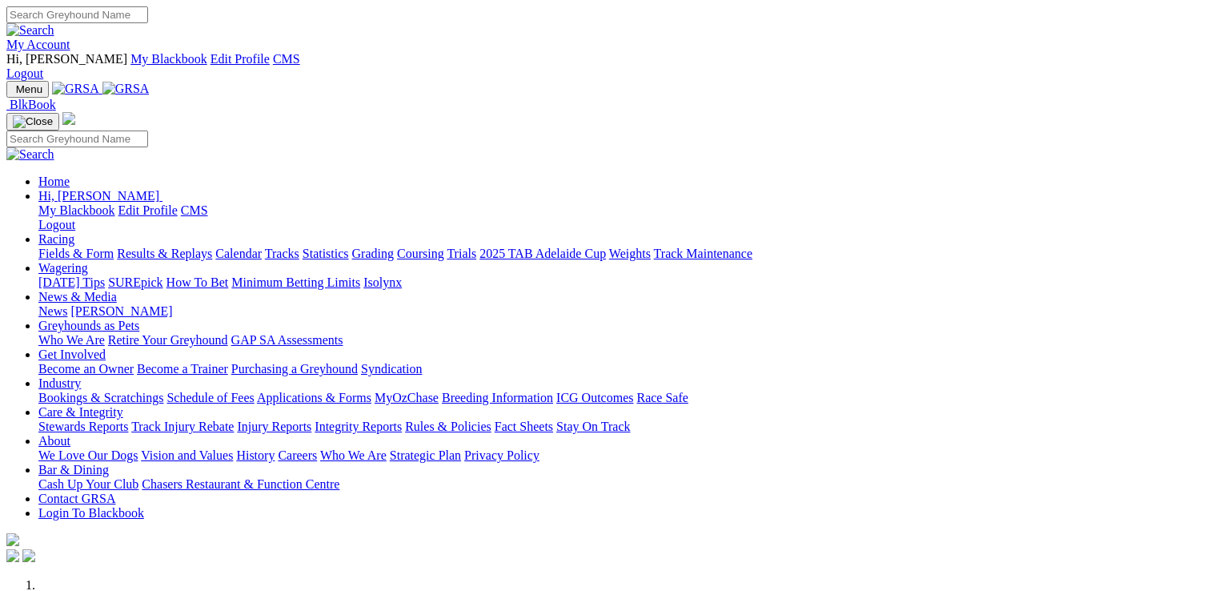
scroll to position [560, 0]
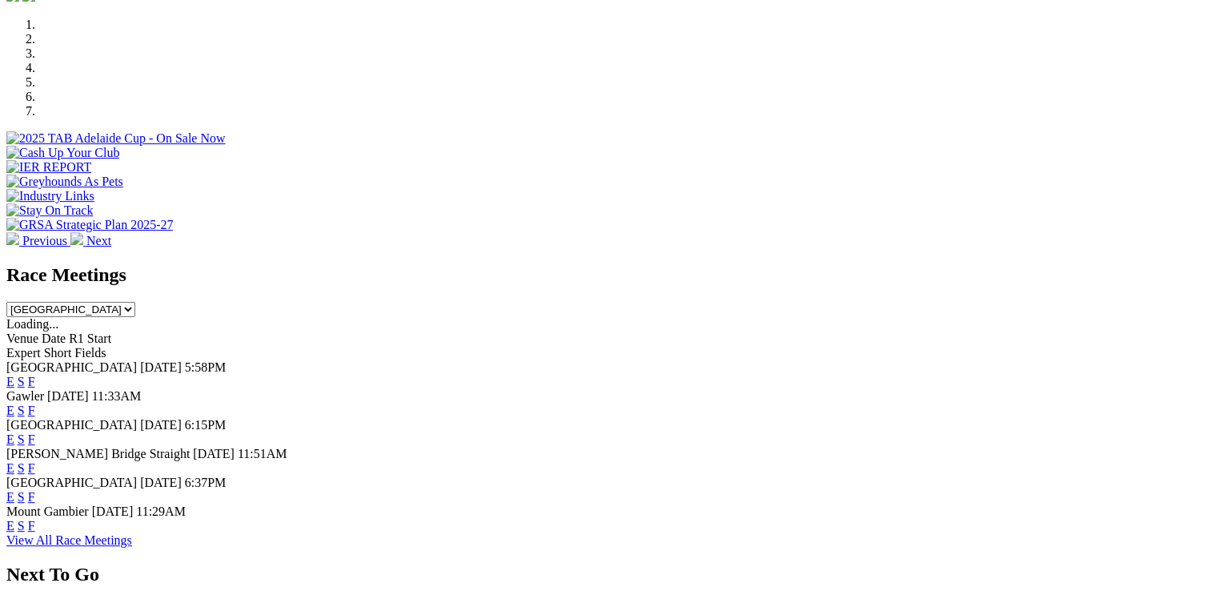
click at [35, 490] on link "F" at bounding box center [31, 497] width 7 height 14
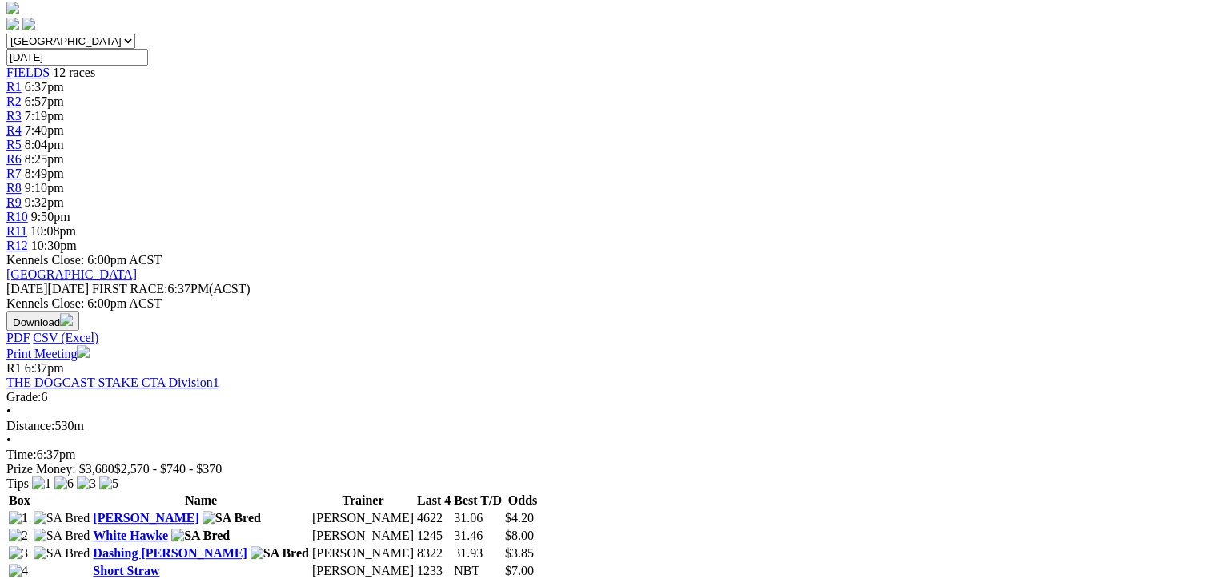
scroll to position [320, 0]
